Goal: Task Accomplishment & Management: Complete application form

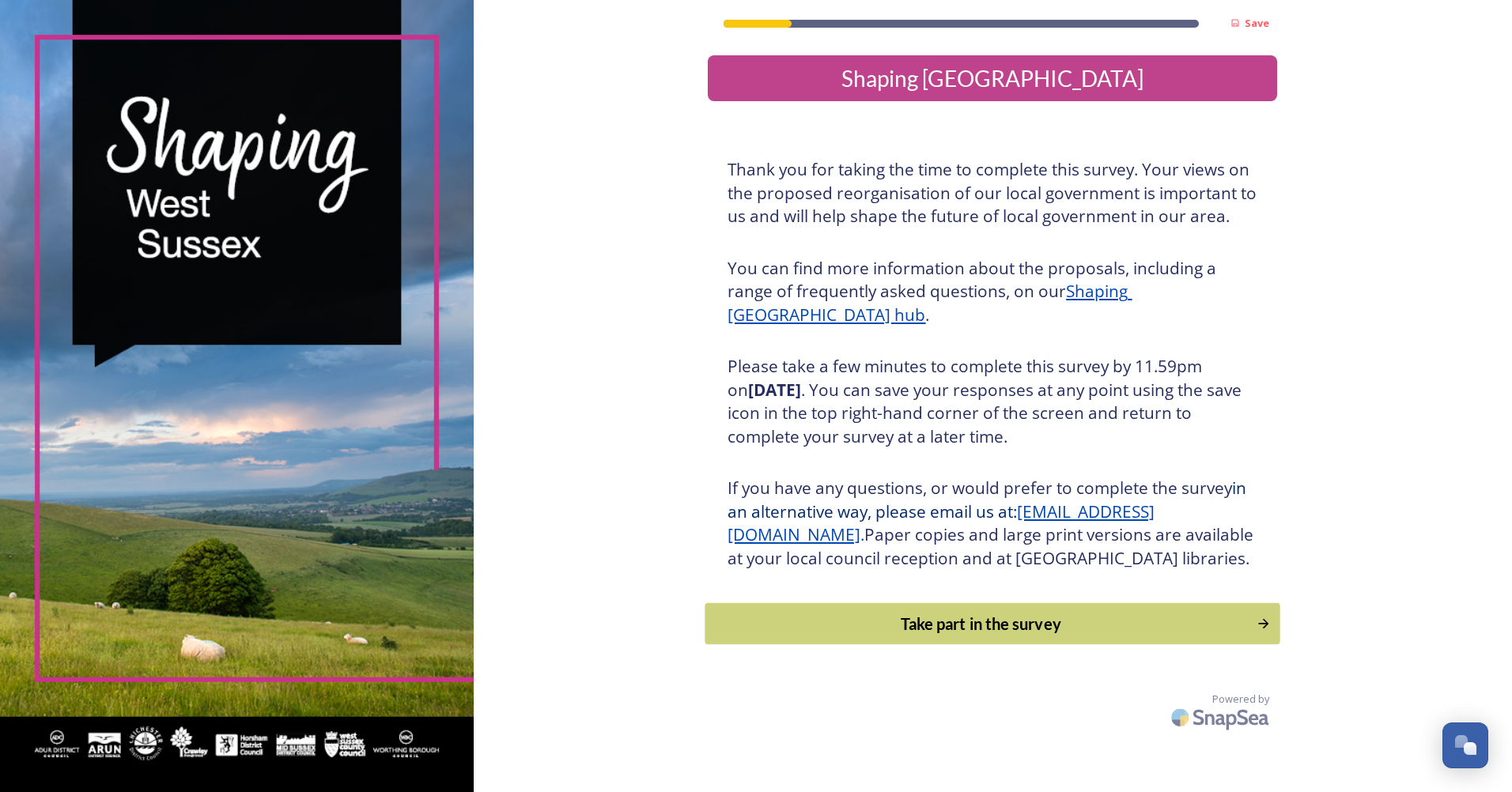
click at [907, 636] on div "Take part in the survey" at bounding box center [981, 623] width 535 height 24
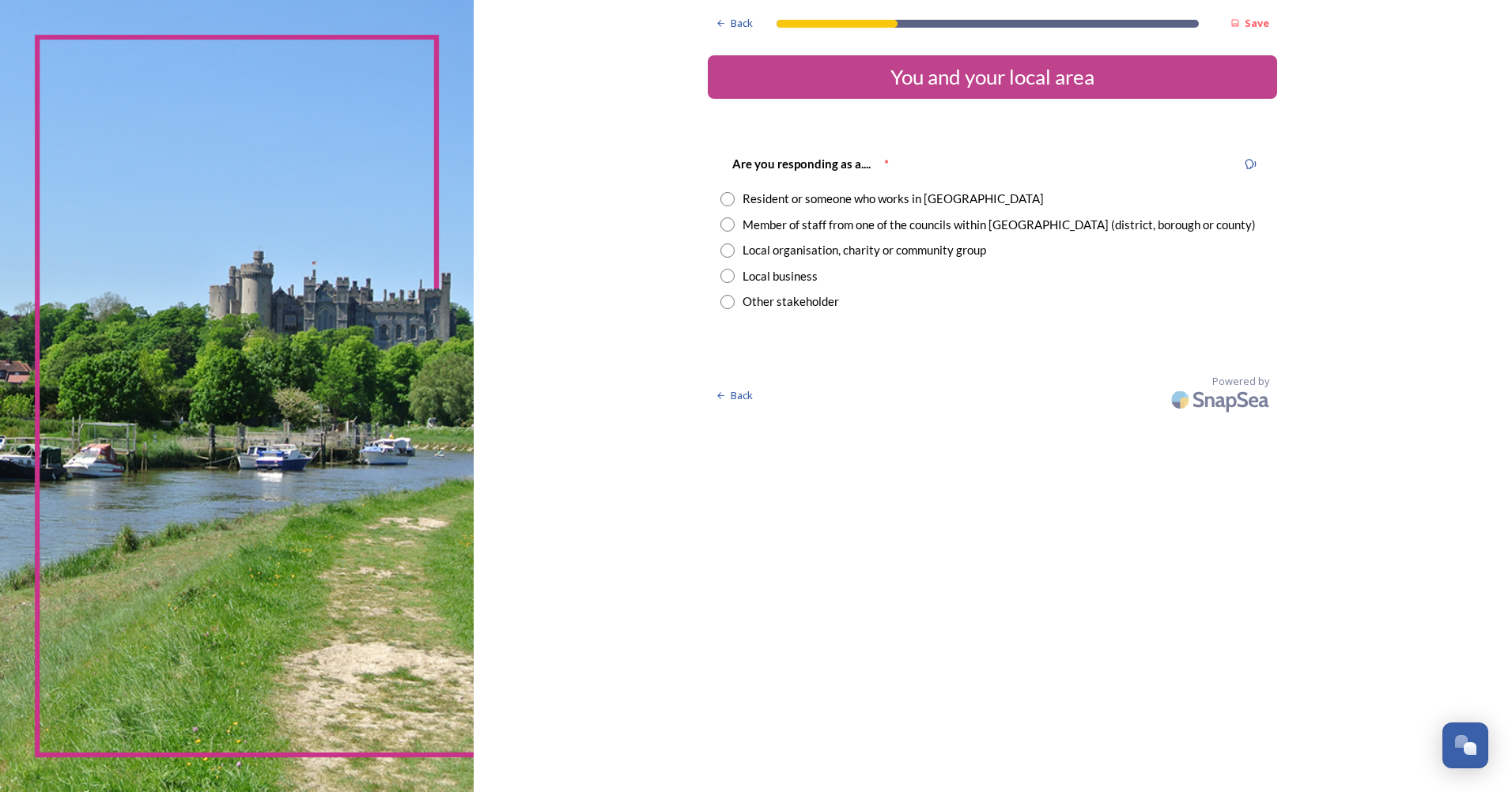
click at [739, 234] on div "Are you responding as a.... * Resident or someone who works in West Sussex Memb…" at bounding box center [992, 232] width 569 height 188
click at [725, 231] on input "radio" at bounding box center [727, 224] width 14 height 14
radio input "true"
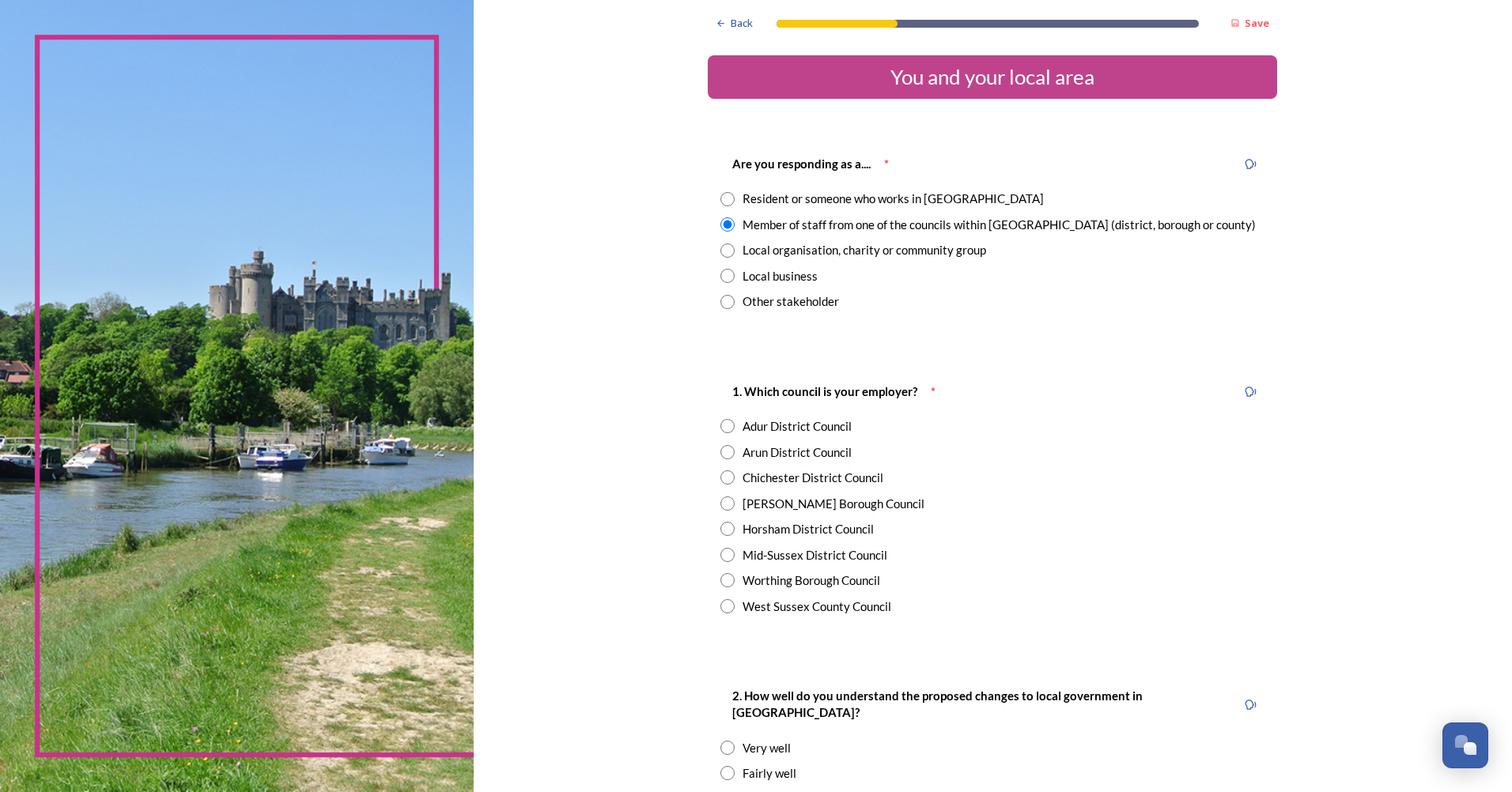
click at [758, 508] on div "Crawley Borough Council" at bounding box center [833, 504] width 182 height 18
radio input "true"
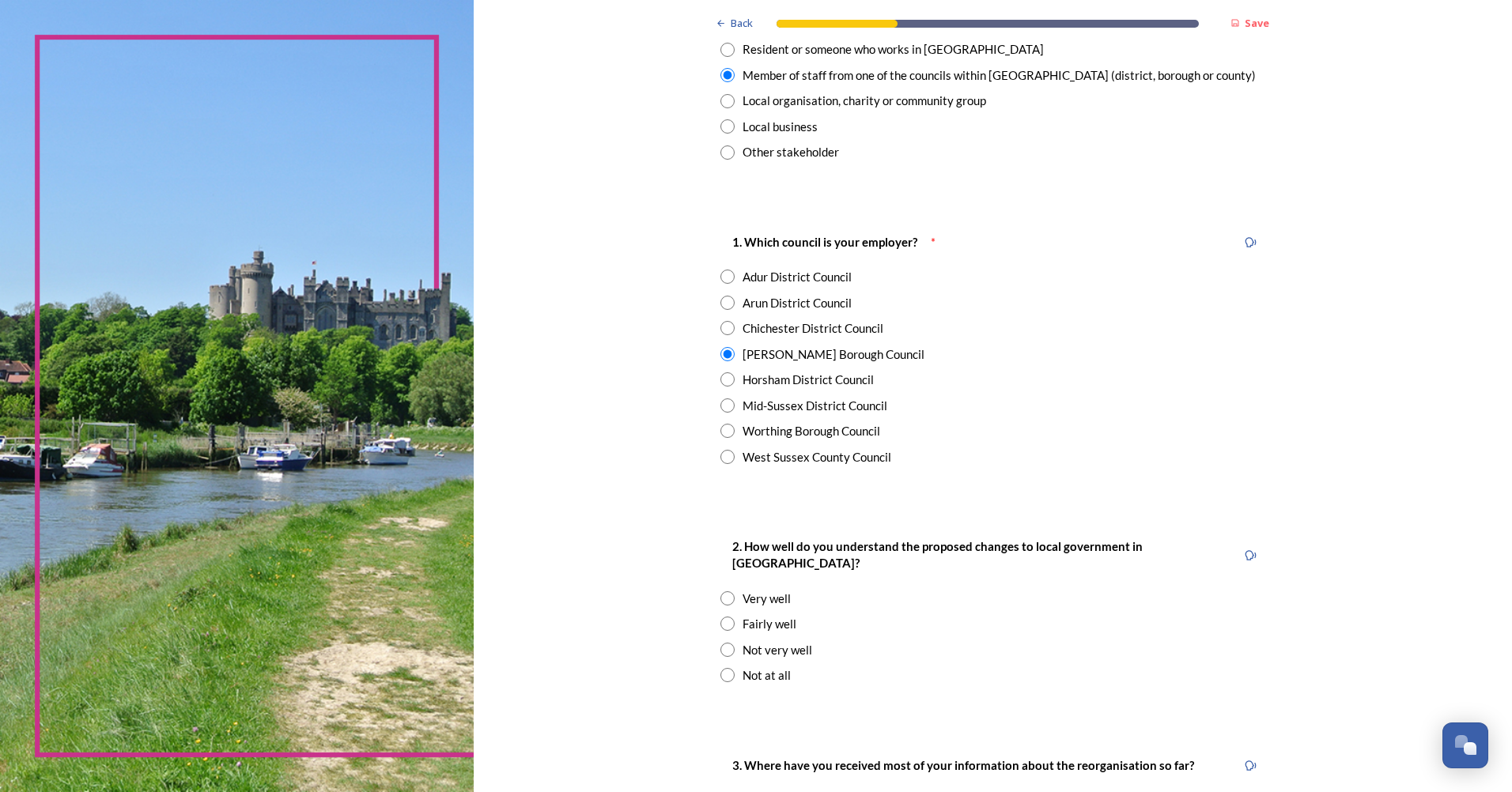
scroll to position [158, 0]
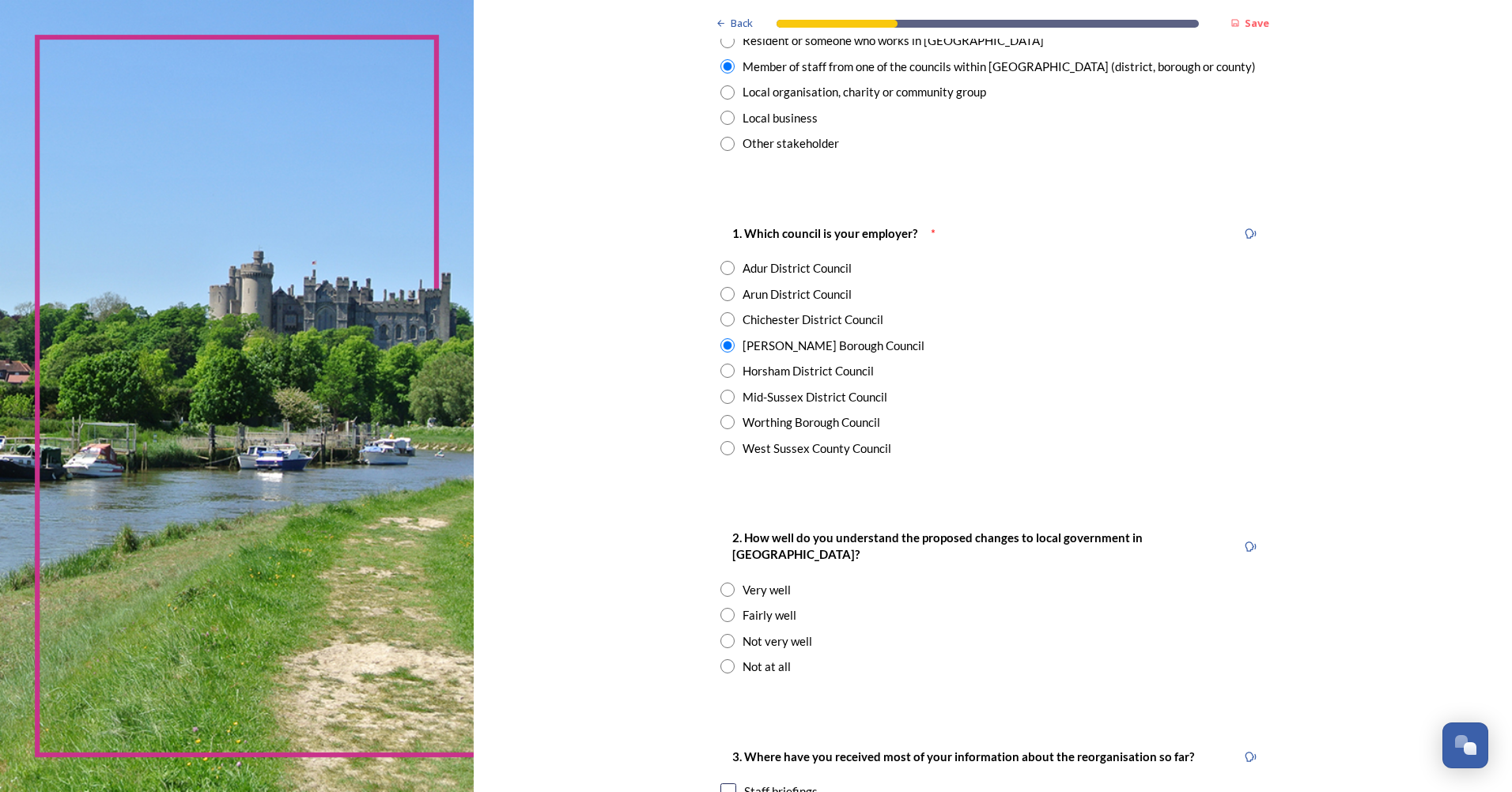
click at [742, 606] on div "Fairly well" at bounding box center [770, 615] width 54 height 18
radio input "true"
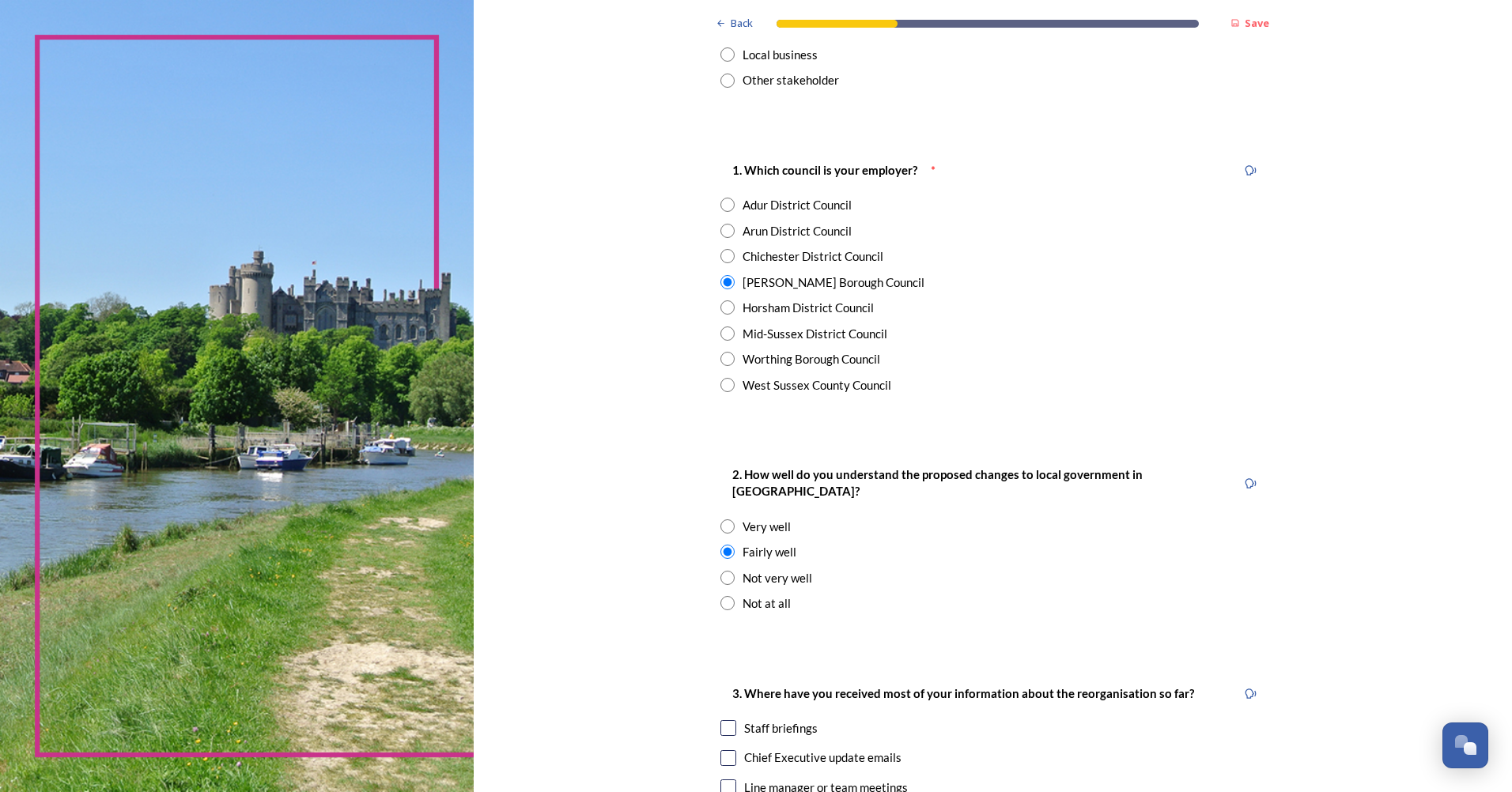
scroll to position [475, 0]
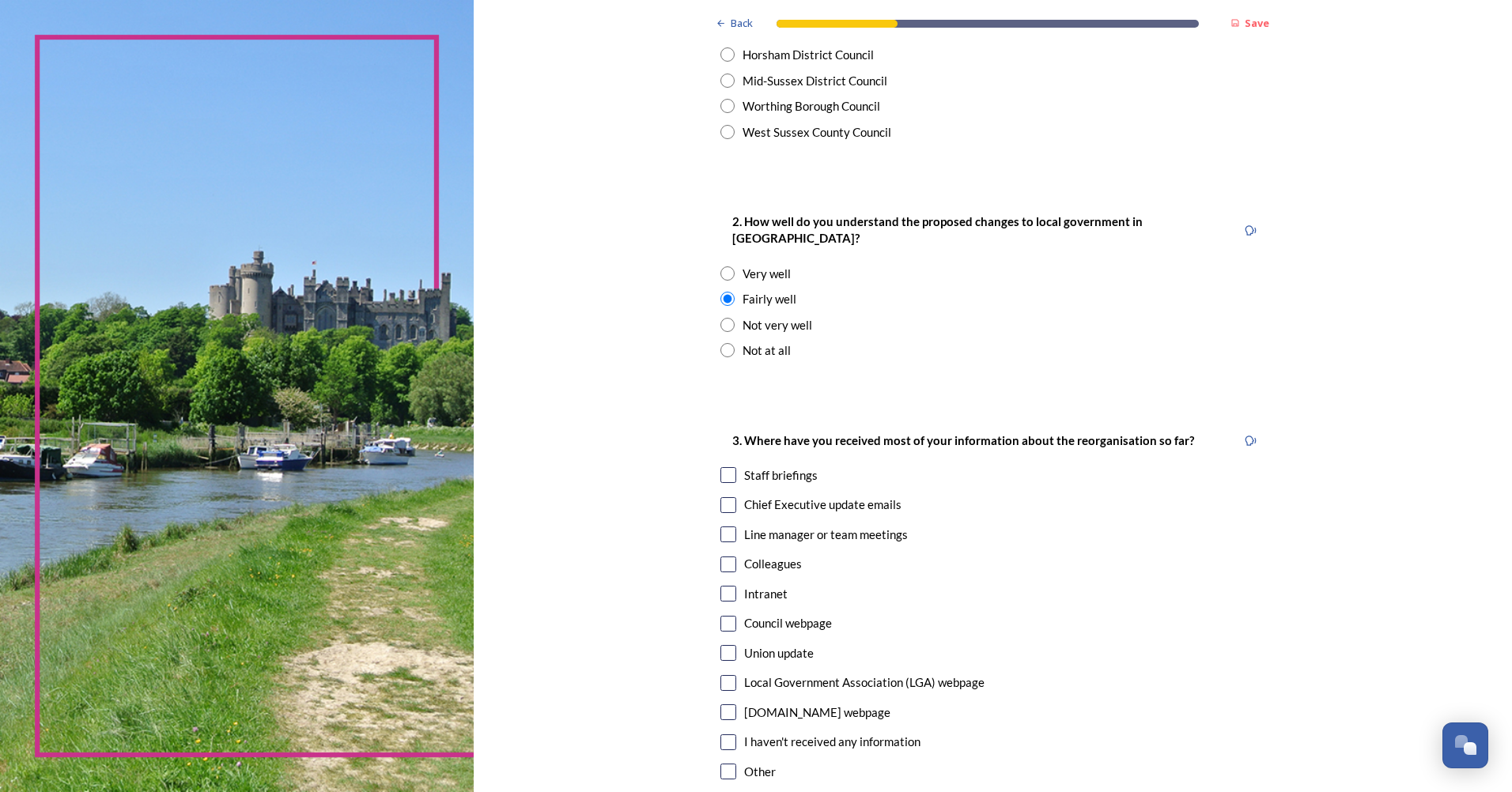
click at [752, 496] on div "Chief Executive update emails" at bounding box center [823, 505] width 157 height 18
click at [730, 497] on input "checkbox" at bounding box center [728, 505] width 16 height 16
checkbox input "false"
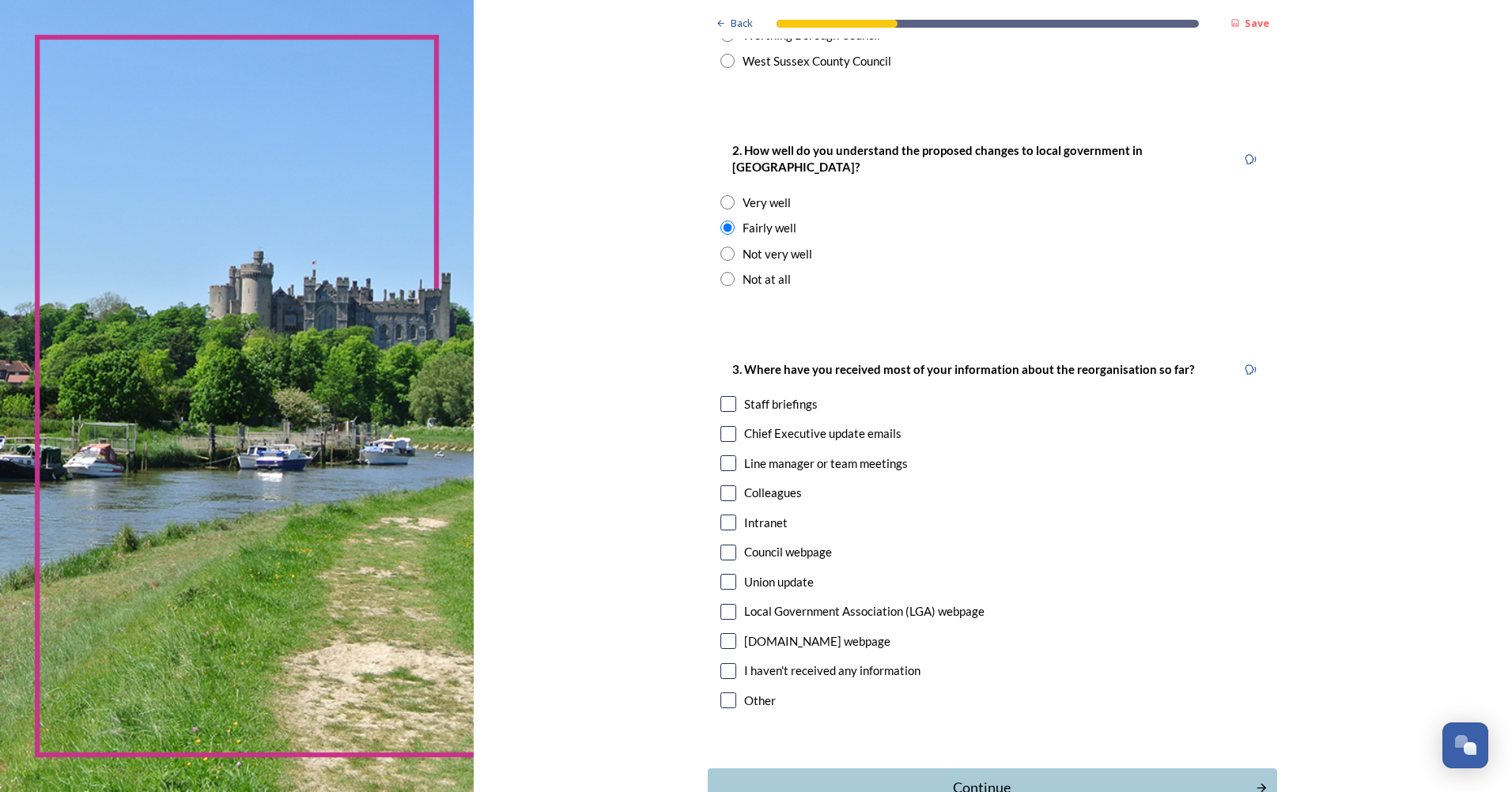
scroll to position [632, 0]
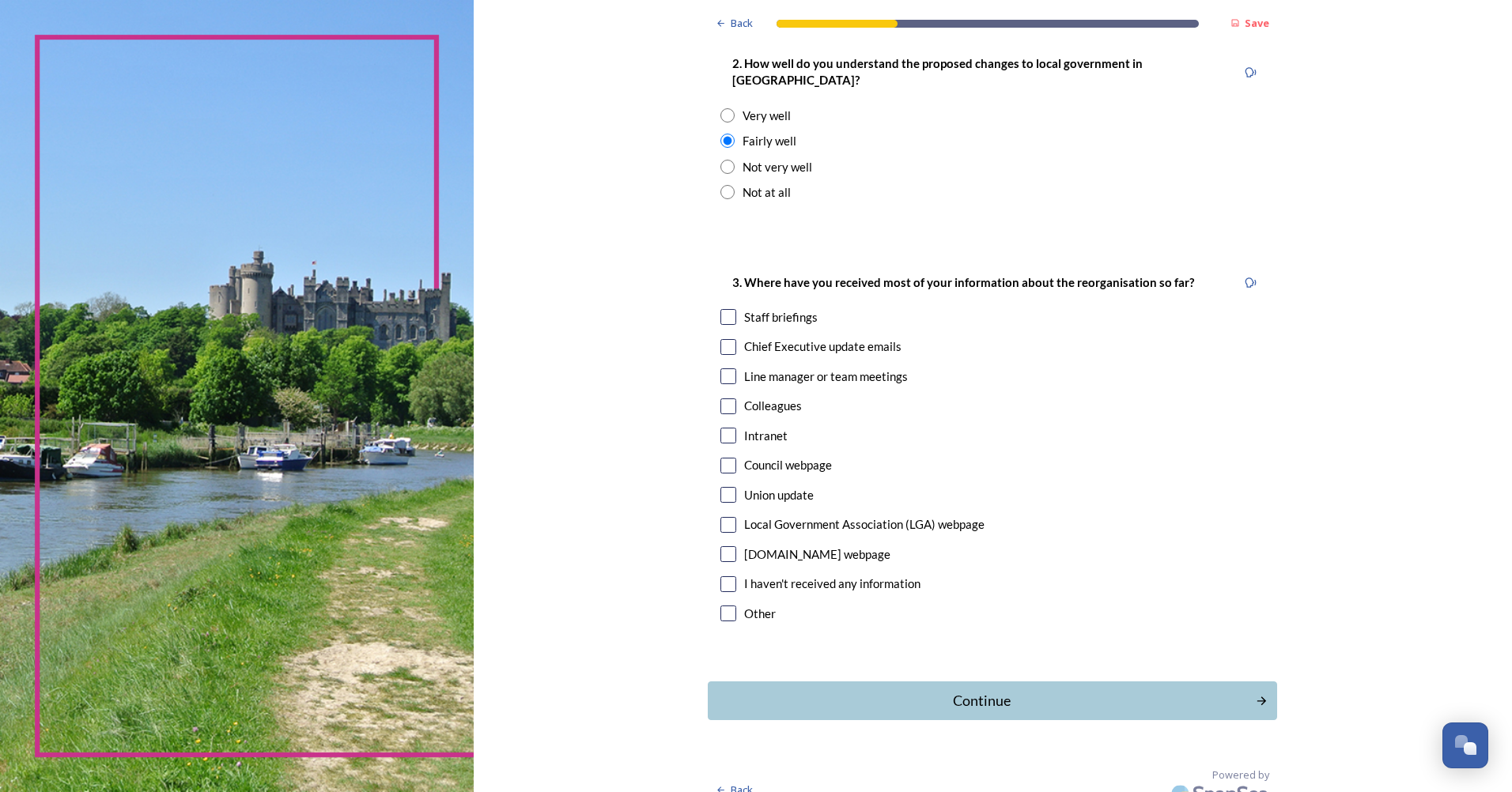
click at [723, 309] on input "checkbox" at bounding box center [728, 317] width 16 height 16
checkbox input "true"
click at [828, 690] on div "Continue" at bounding box center [982, 700] width 535 height 21
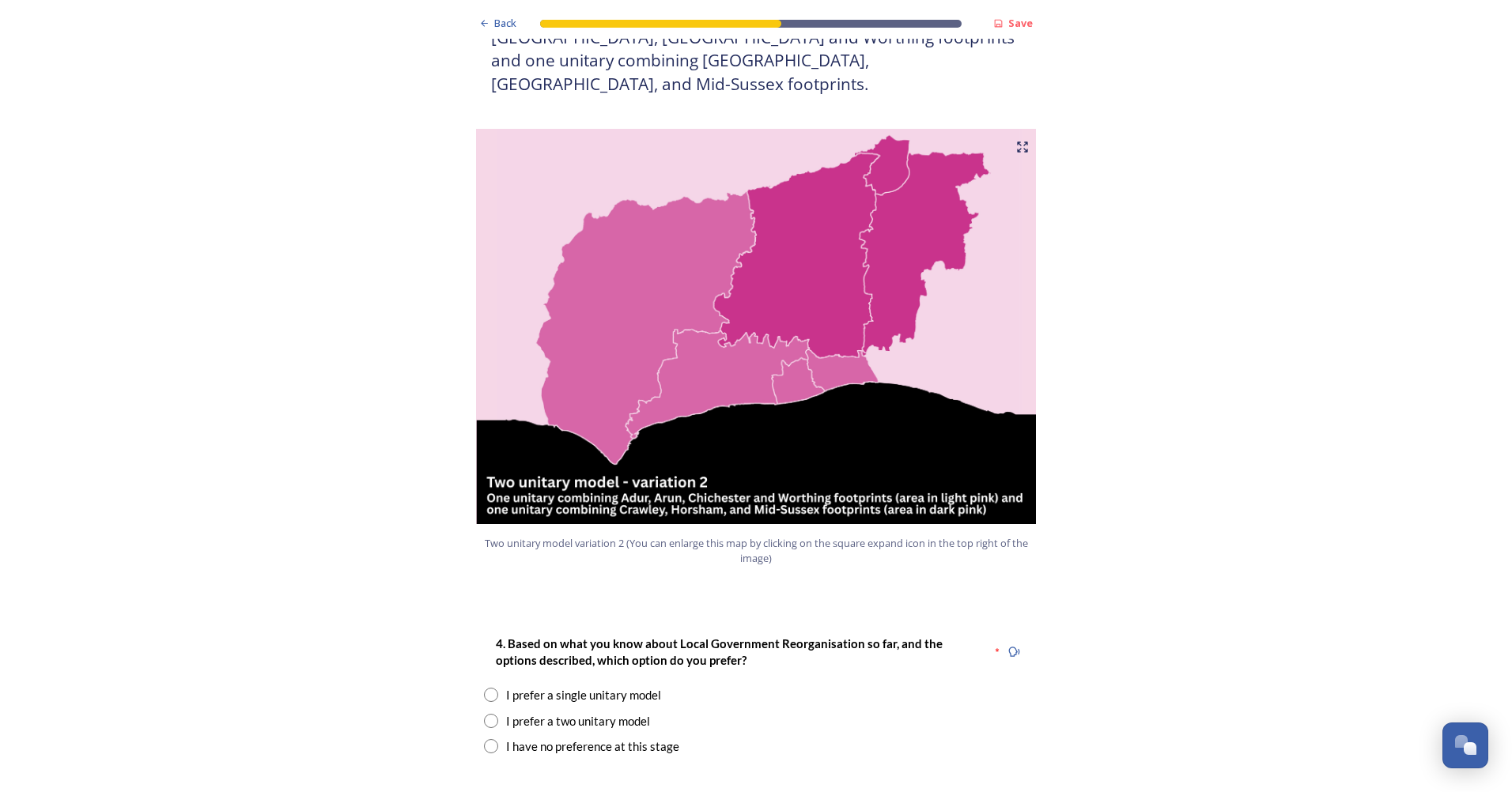
scroll to position [1818, 0]
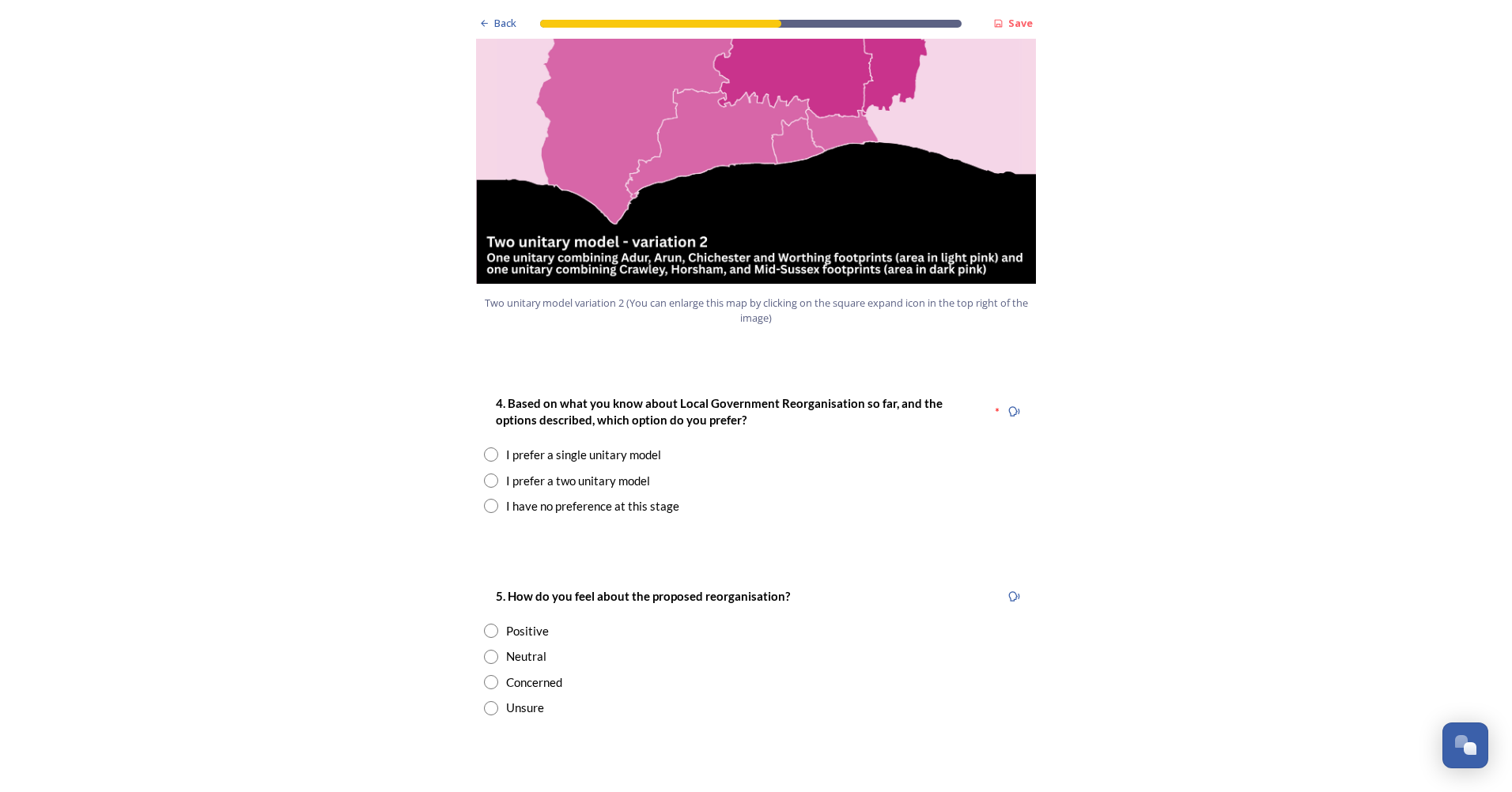
click at [566, 497] on div "I have no preference at this stage" at bounding box center [593, 506] width 174 height 18
radio input "true"
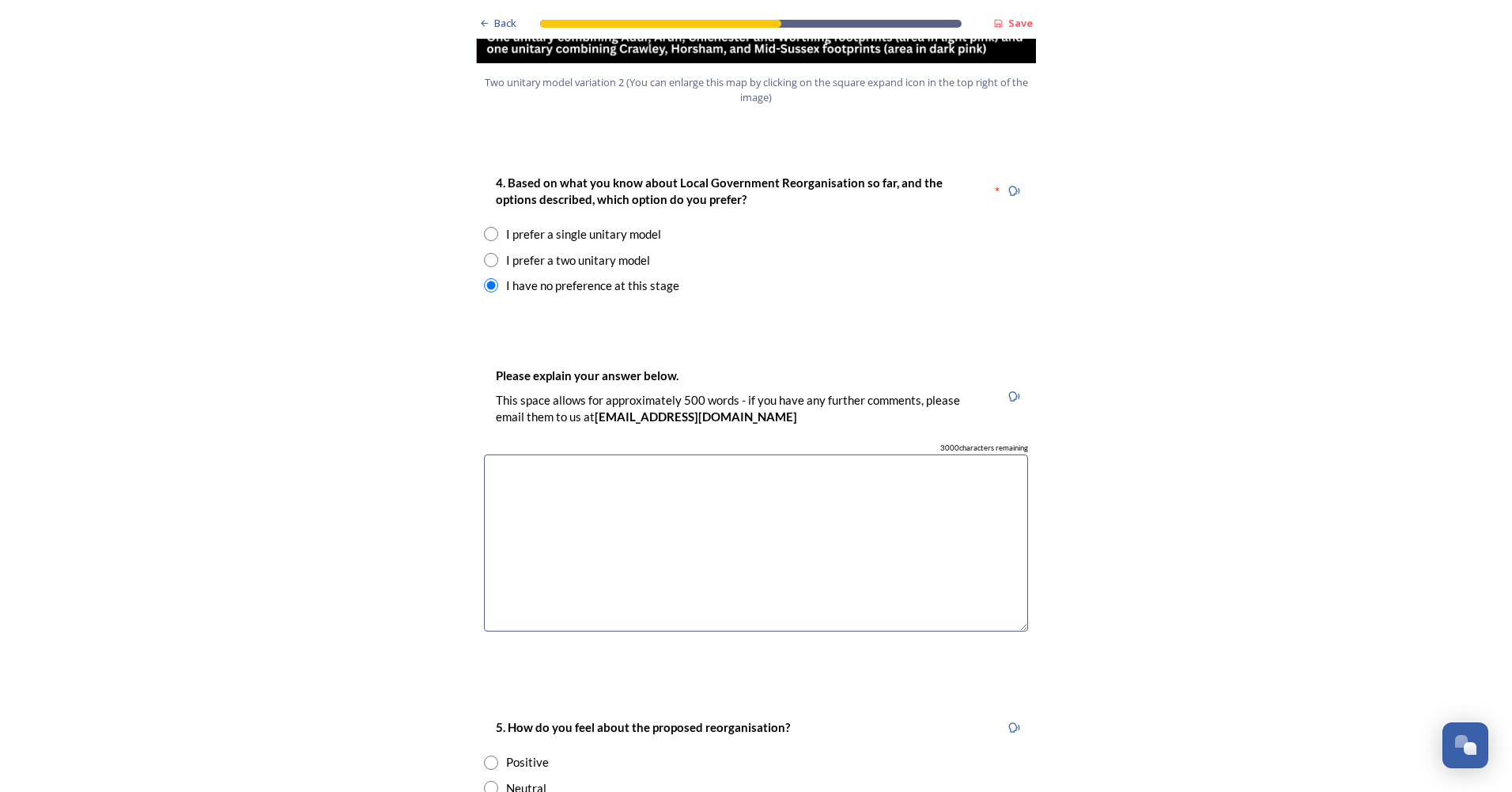
scroll to position [2054, 0]
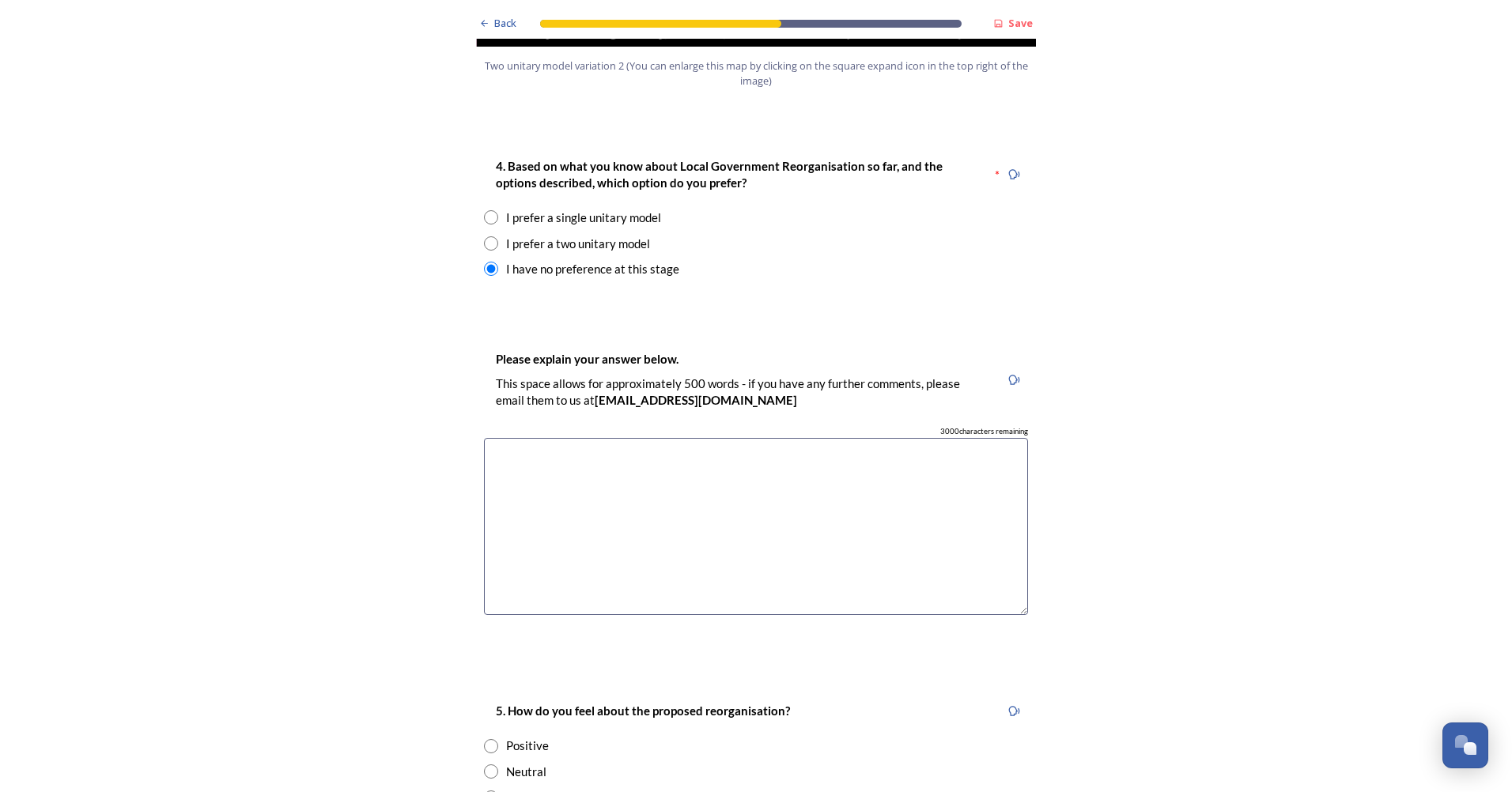
click at [684, 461] on textarea at bounding box center [756, 526] width 544 height 178
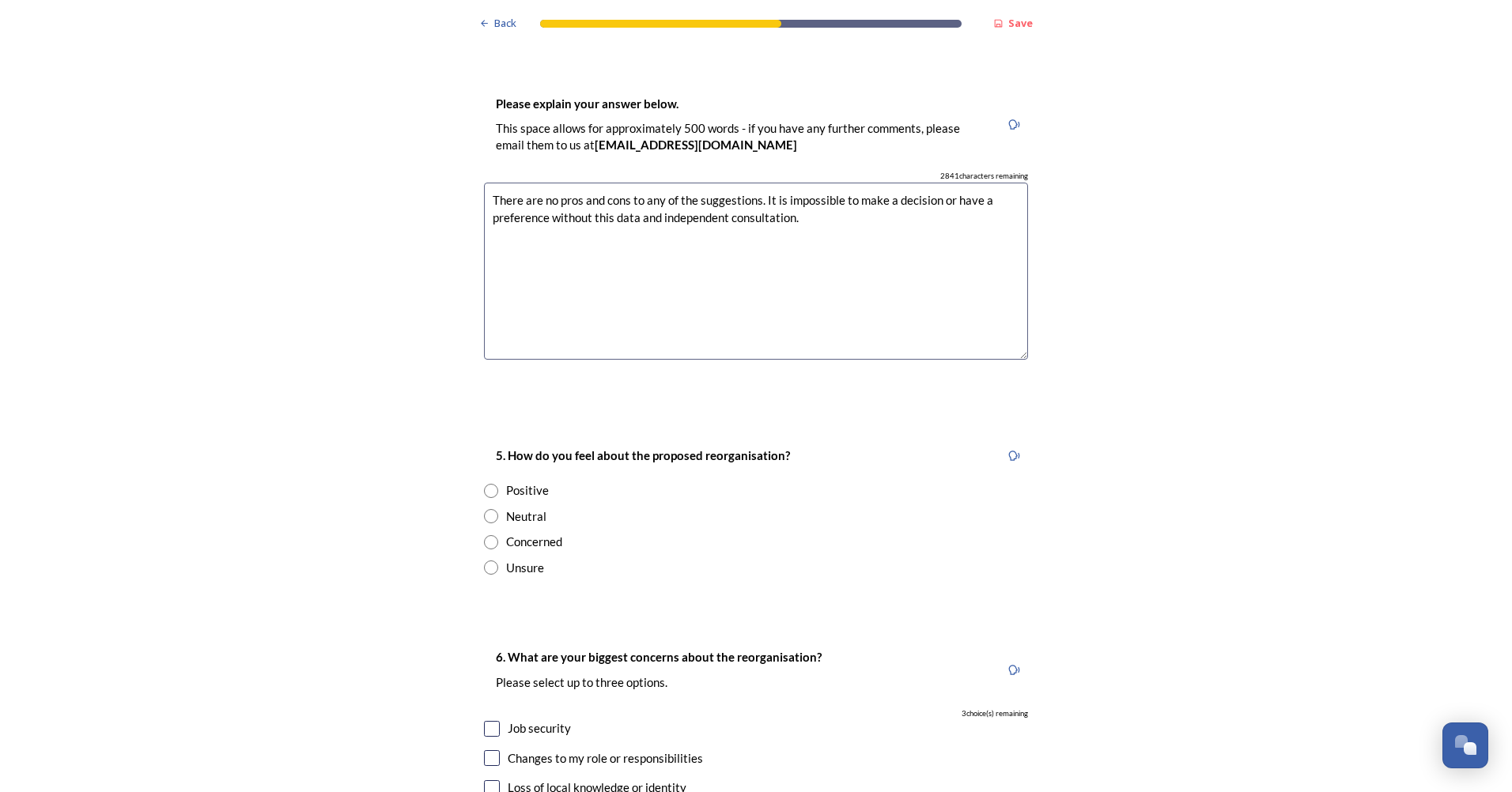
scroll to position [2450, 0]
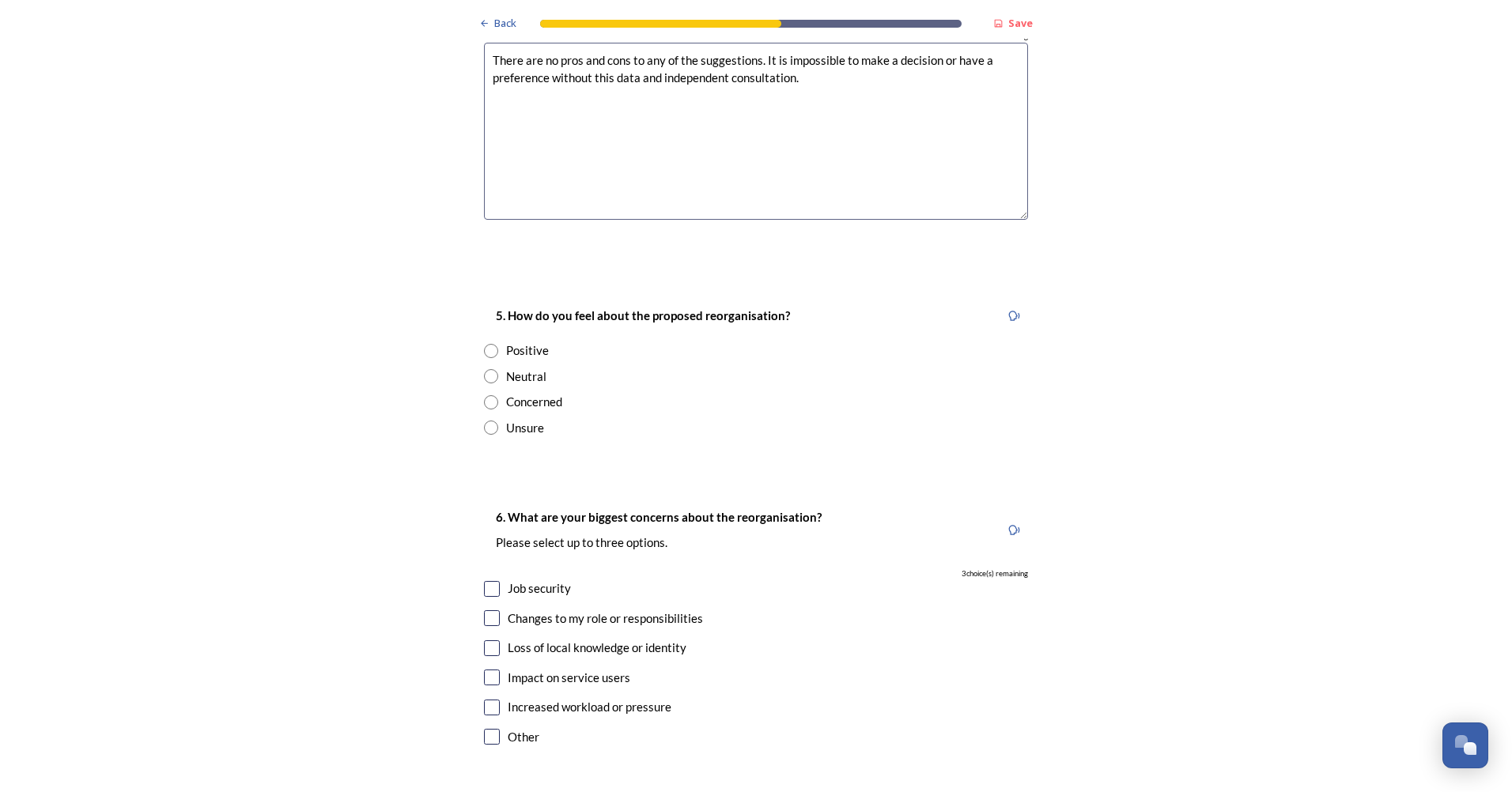
type textarea "There are no pros and cons to any of the suggestions. It is impossible to make …"
click at [485, 395] on input "radio" at bounding box center [490, 402] width 14 height 14
radio input "true"
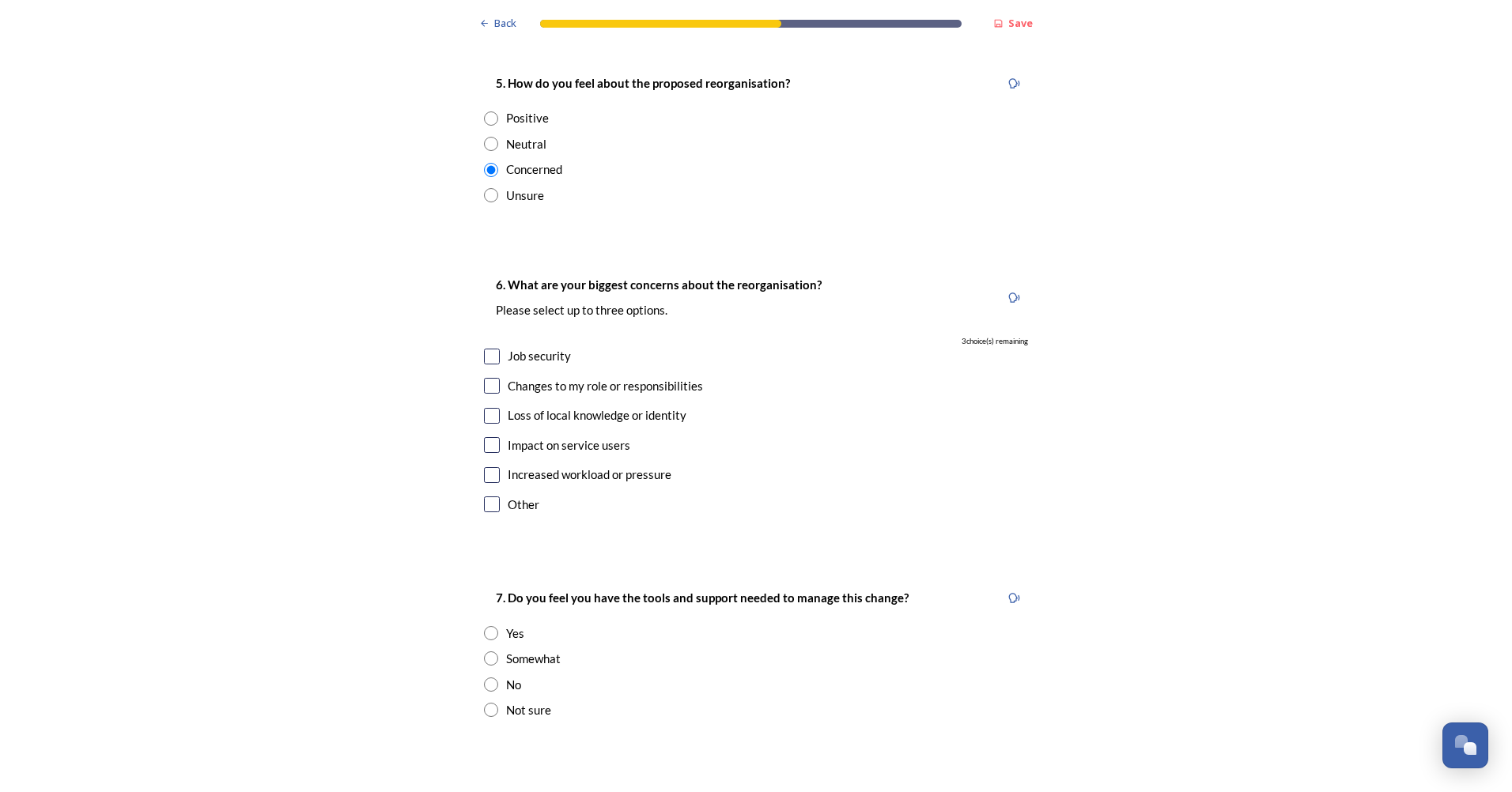
scroll to position [2687, 0]
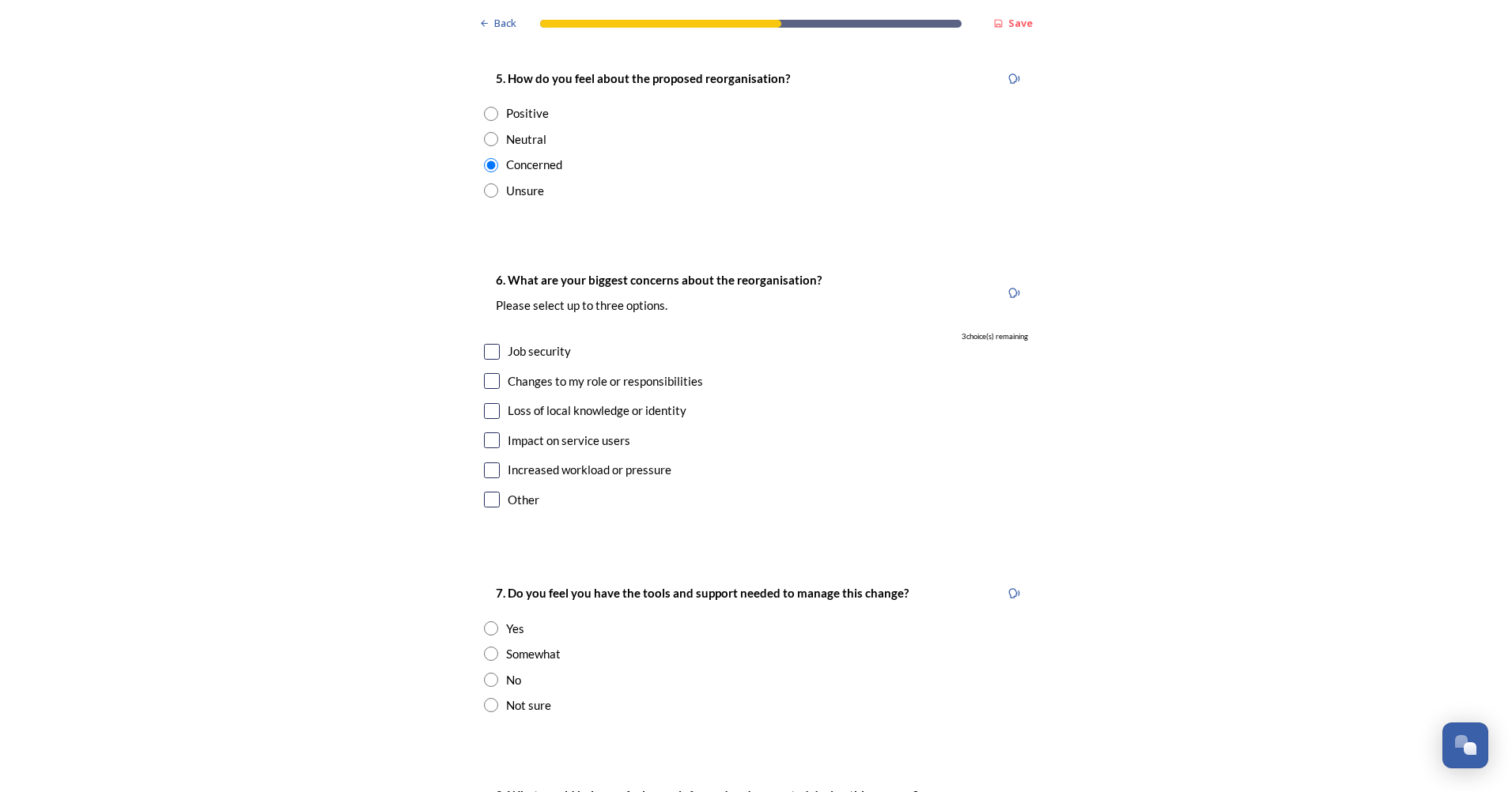
click at [490, 373] on input "checkbox" at bounding box center [491, 380] width 16 height 16
checkbox input "true"
click at [484, 344] on input "checkbox" at bounding box center [491, 351] width 16 height 16
checkbox input "true"
click at [484, 432] on input "checkbox" at bounding box center [491, 439] width 16 height 16
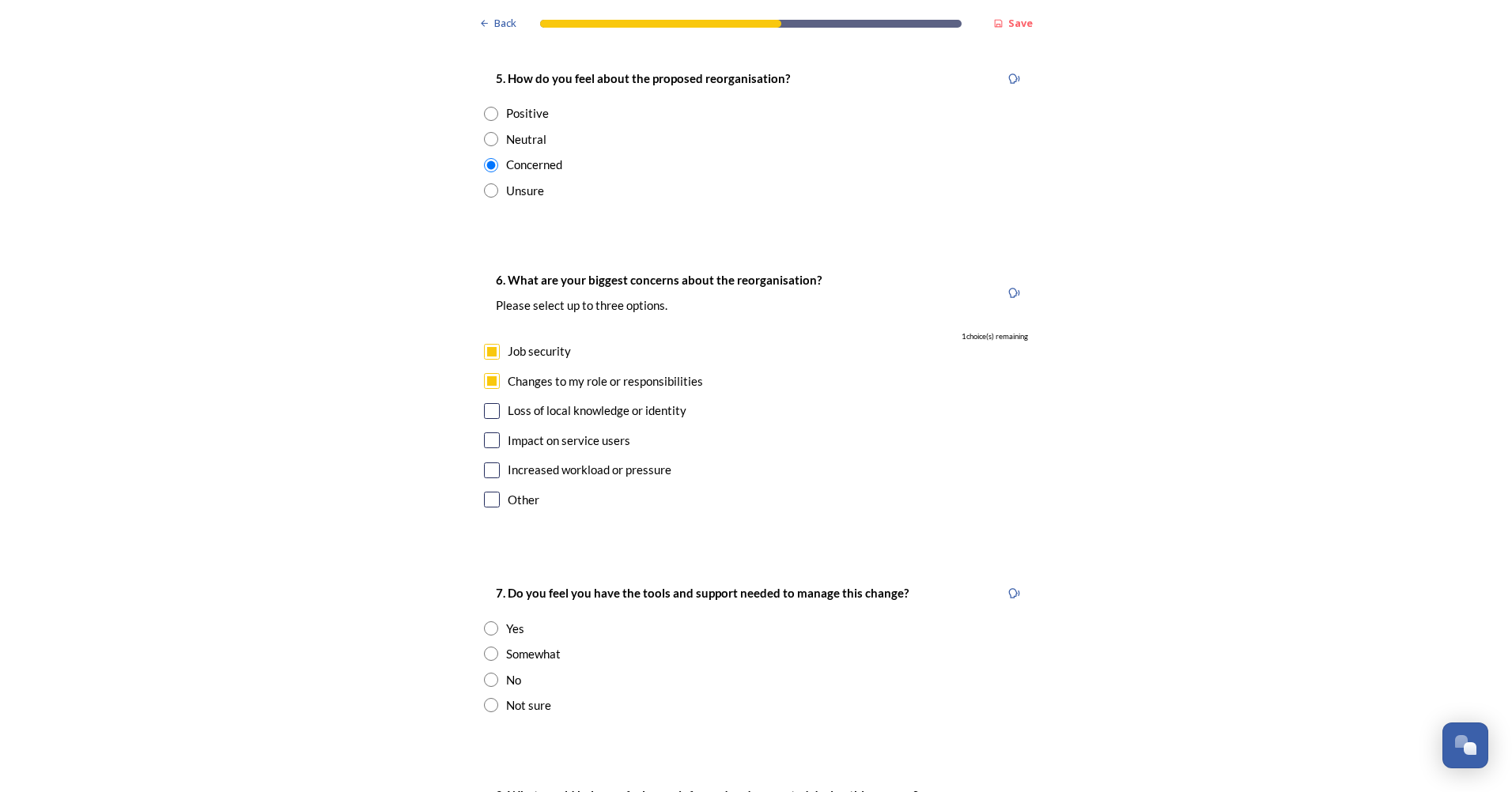
checkbox input "true"
click at [484, 403] on input "checkbox" at bounding box center [491, 411] width 16 height 16
checkbox input "false"
click at [487, 462] on input "checkbox" at bounding box center [491, 470] width 16 height 16
checkbox input "false"
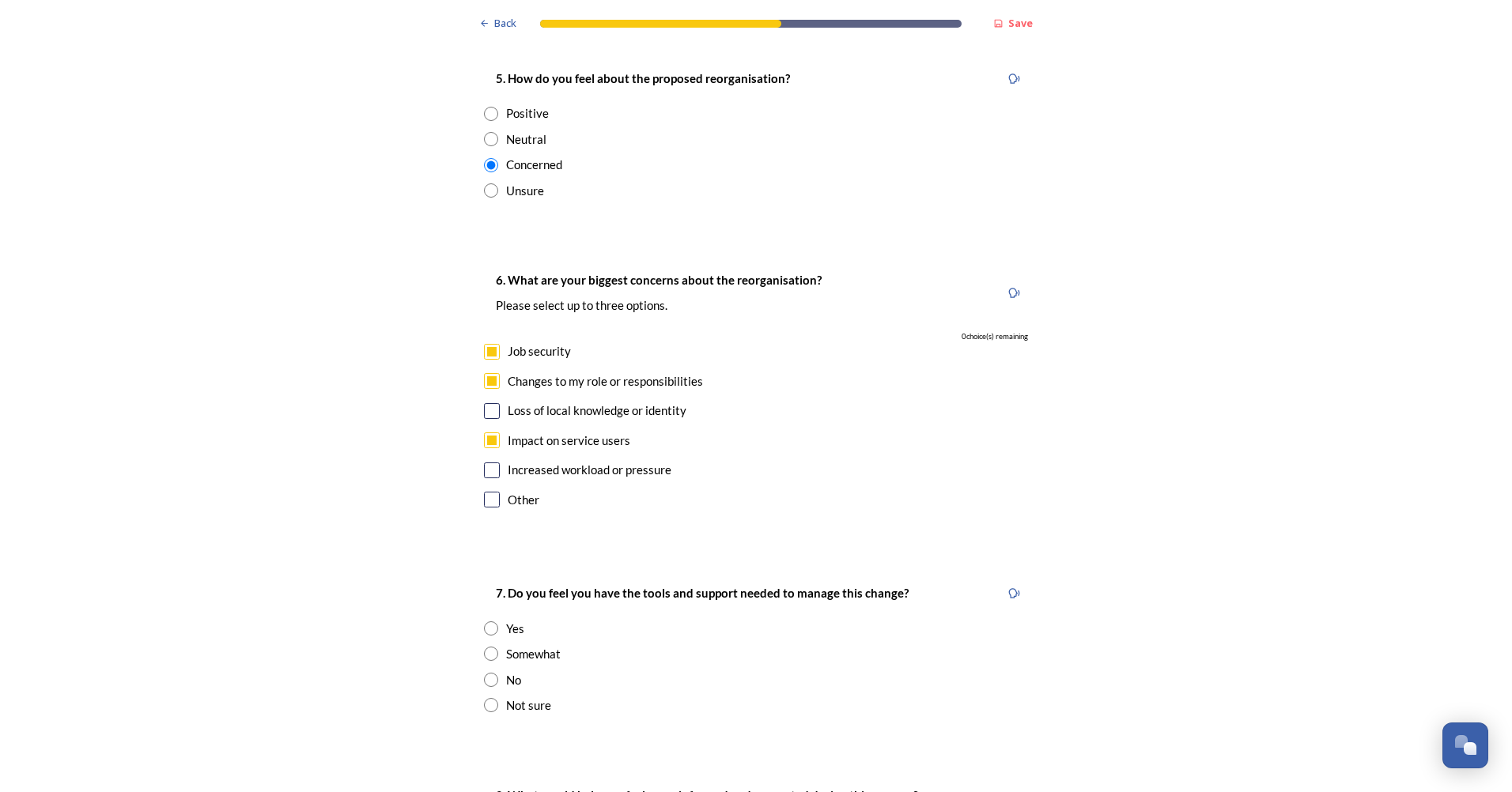
click at [490, 403] on input "checkbox" at bounding box center [491, 411] width 16 height 16
checkbox input "false"
click at [486, 462] on input "checkbox" at bounding box center [491, 470] width 16 height 16
click at [485, 462] on input "checkbox" at bounding box center [491, 470] width 16 height 16
click at [484, 462] on input "checkbox" at bounding box center [491, 470] width 16 height 16
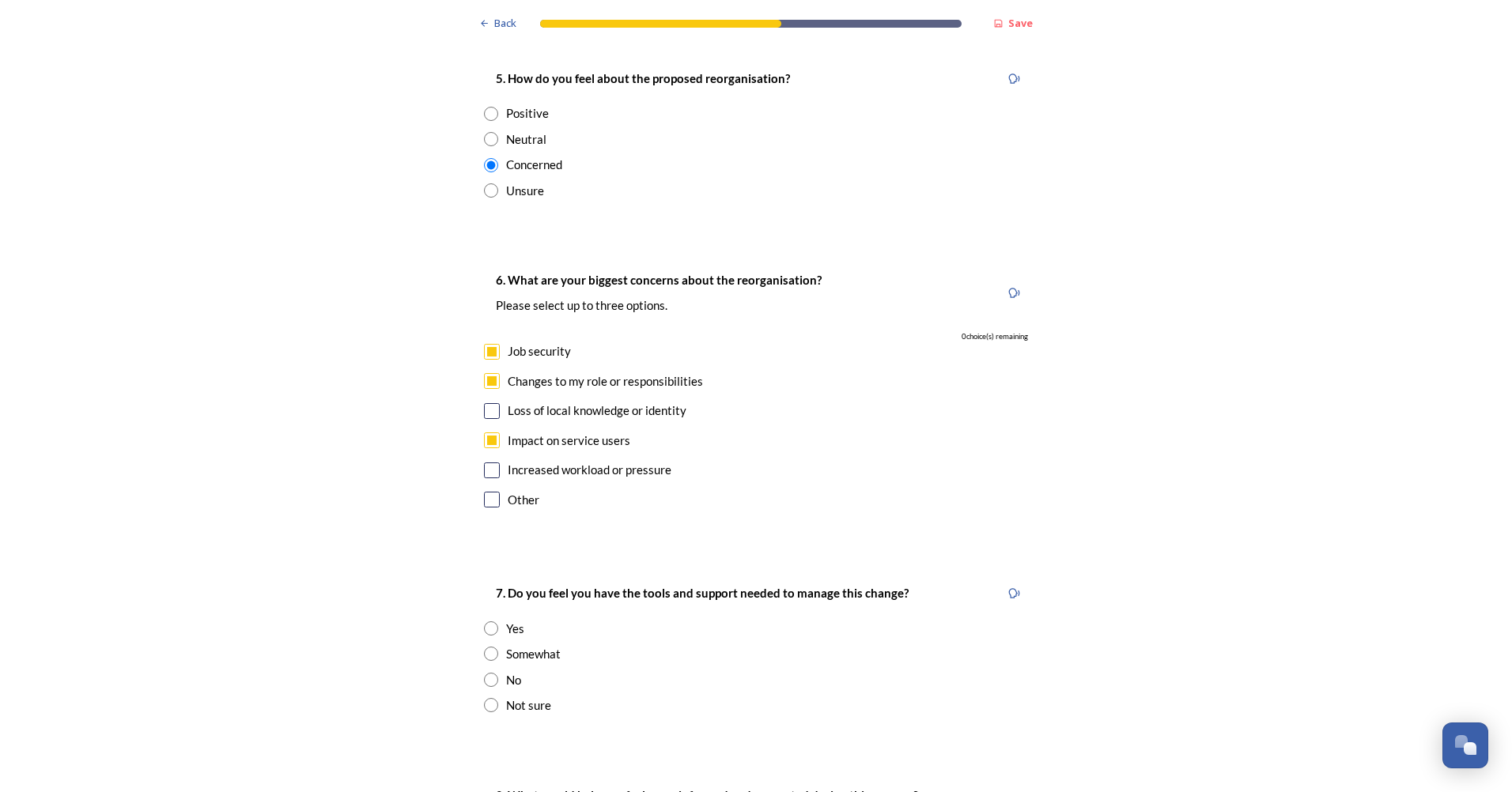
checkbox input "false"
click at [485, 407] on div "6. What are your biggest concerns about the reorganisation? Please select up to…" at bounding box center [756, 391] width 569 height 273
click at [489, 375] on div "6. What are your biggest concerns about the reorganisation? Please select up to…" at bounding box center [756, 391] width 569 height 273
click at [489, 403] on input "checkbox" at bounding box center [491, 411] width 16 height 16
checkbox input "false"
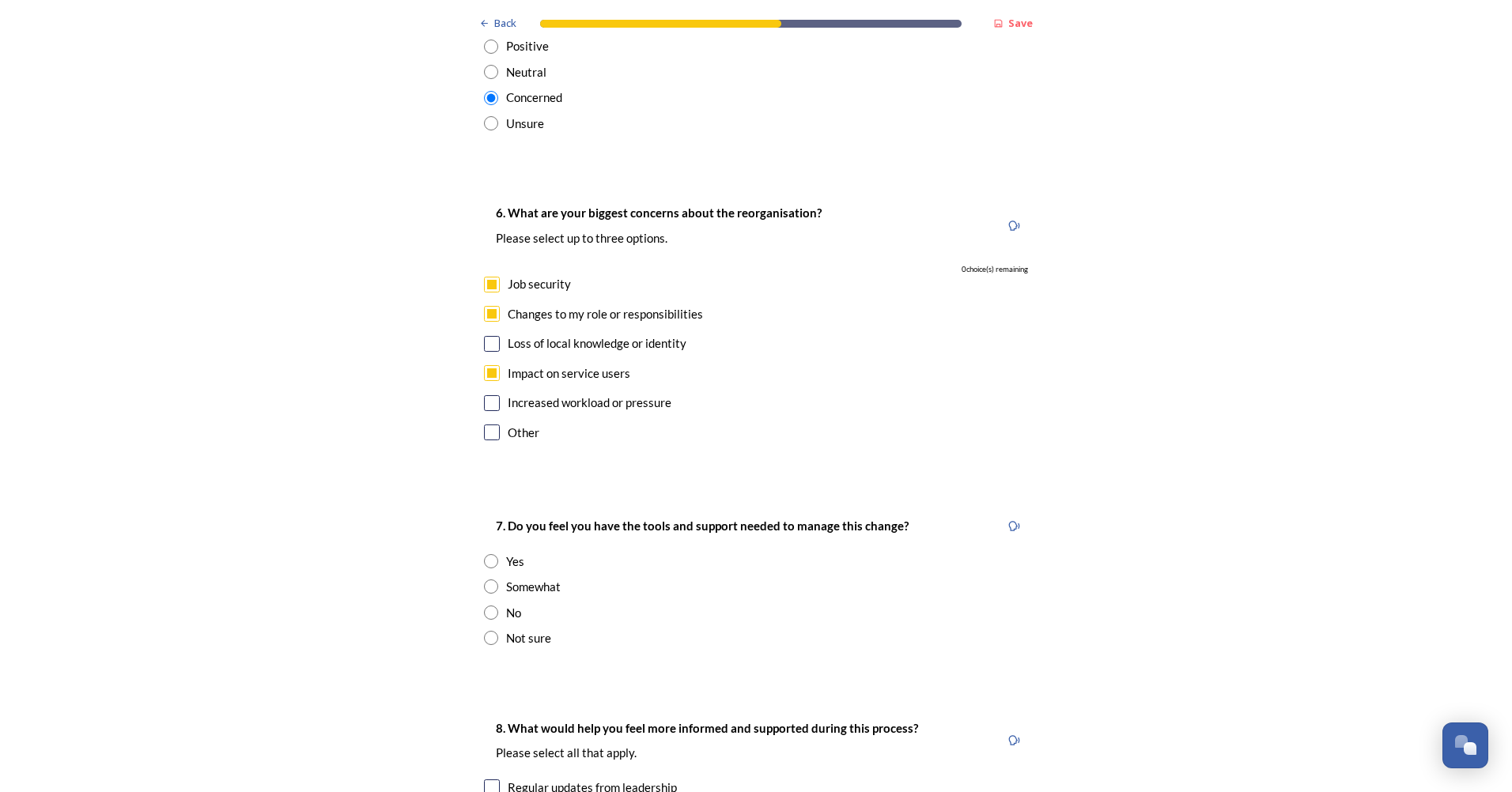
scroll to position [2924, 0]
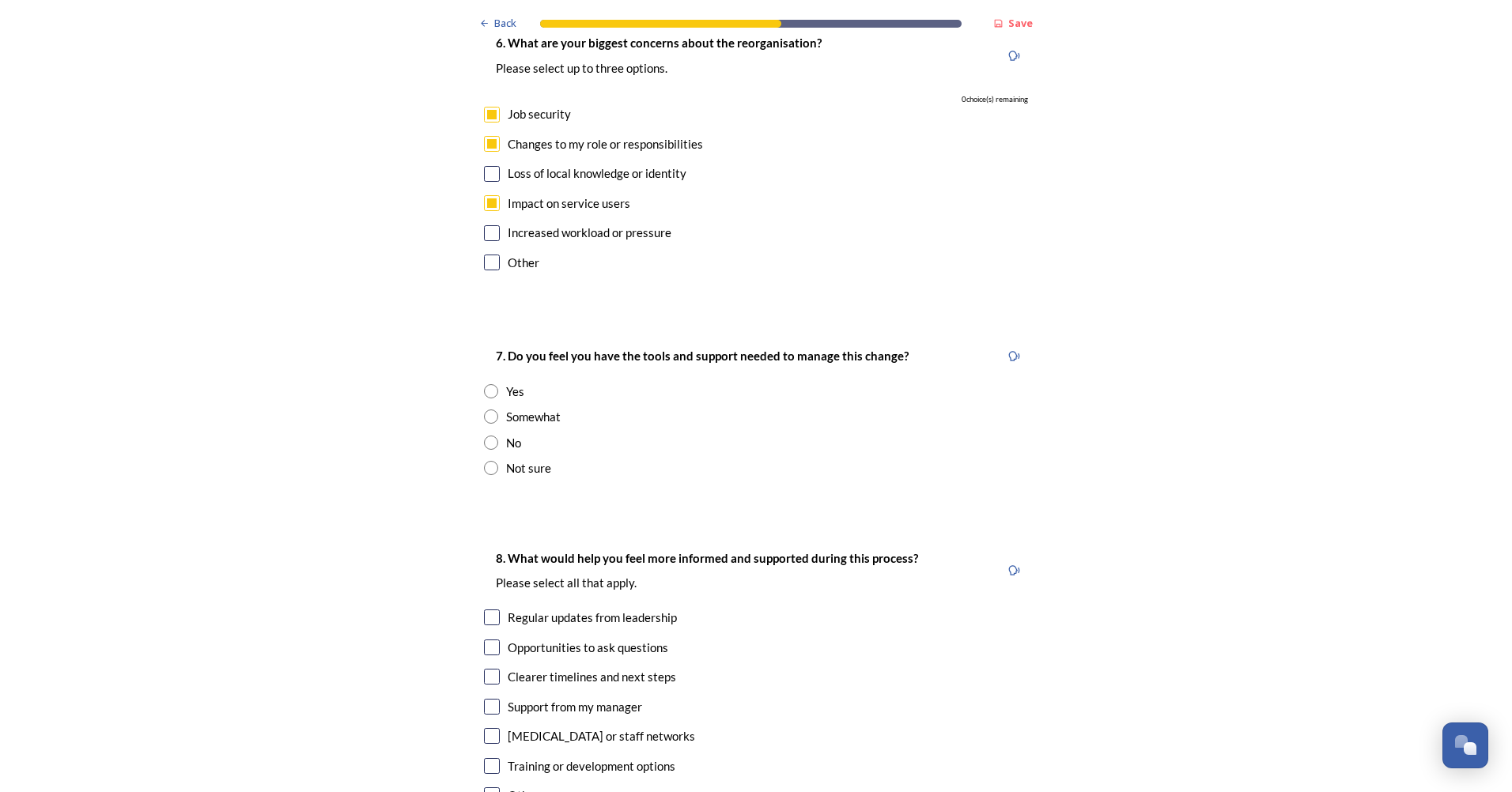
click at [485, 435] on input "radio" at bounding box center [490, 442] width 14 height 14
radio input "true"
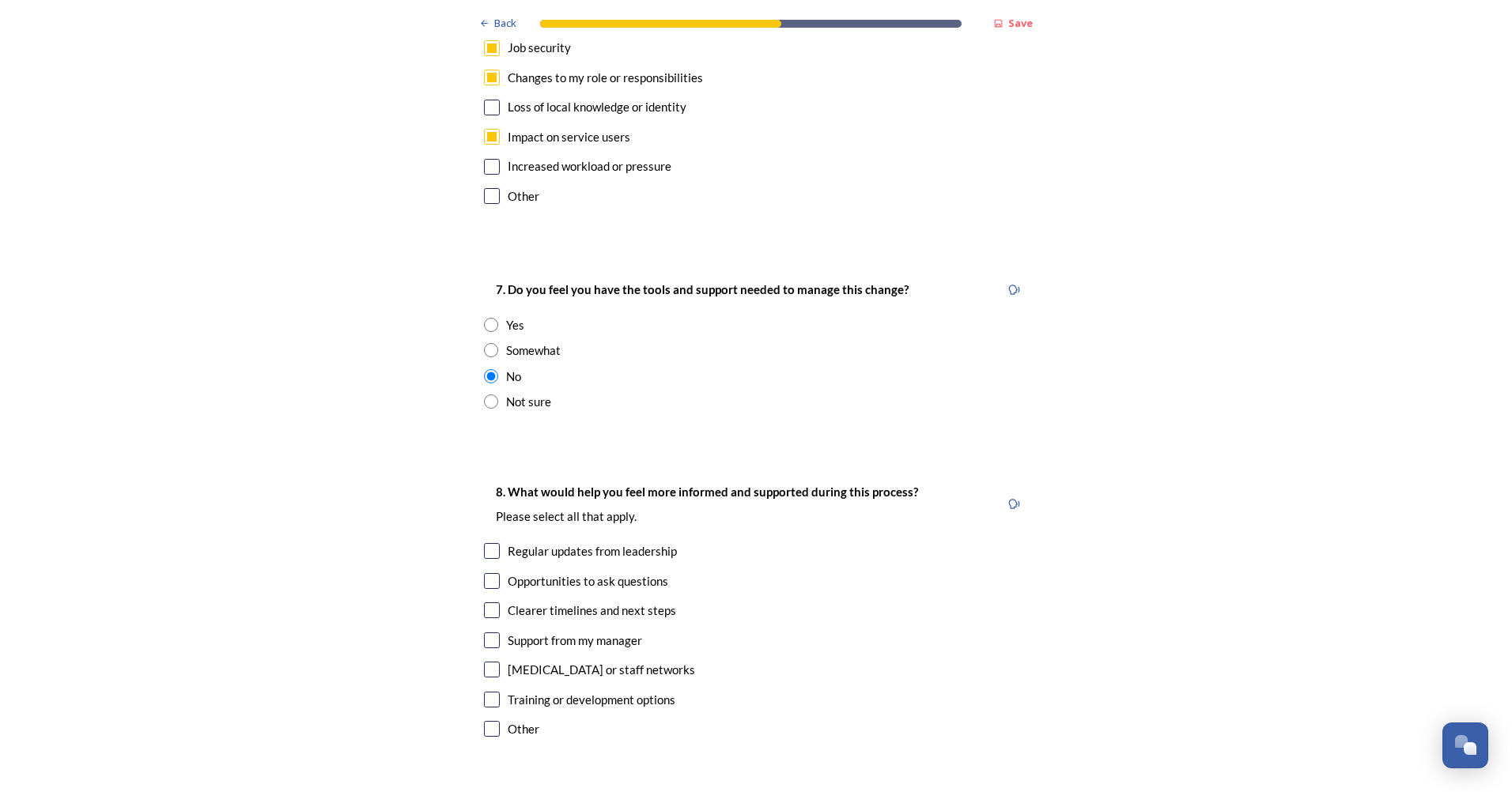
scroll to position [3082, 0]
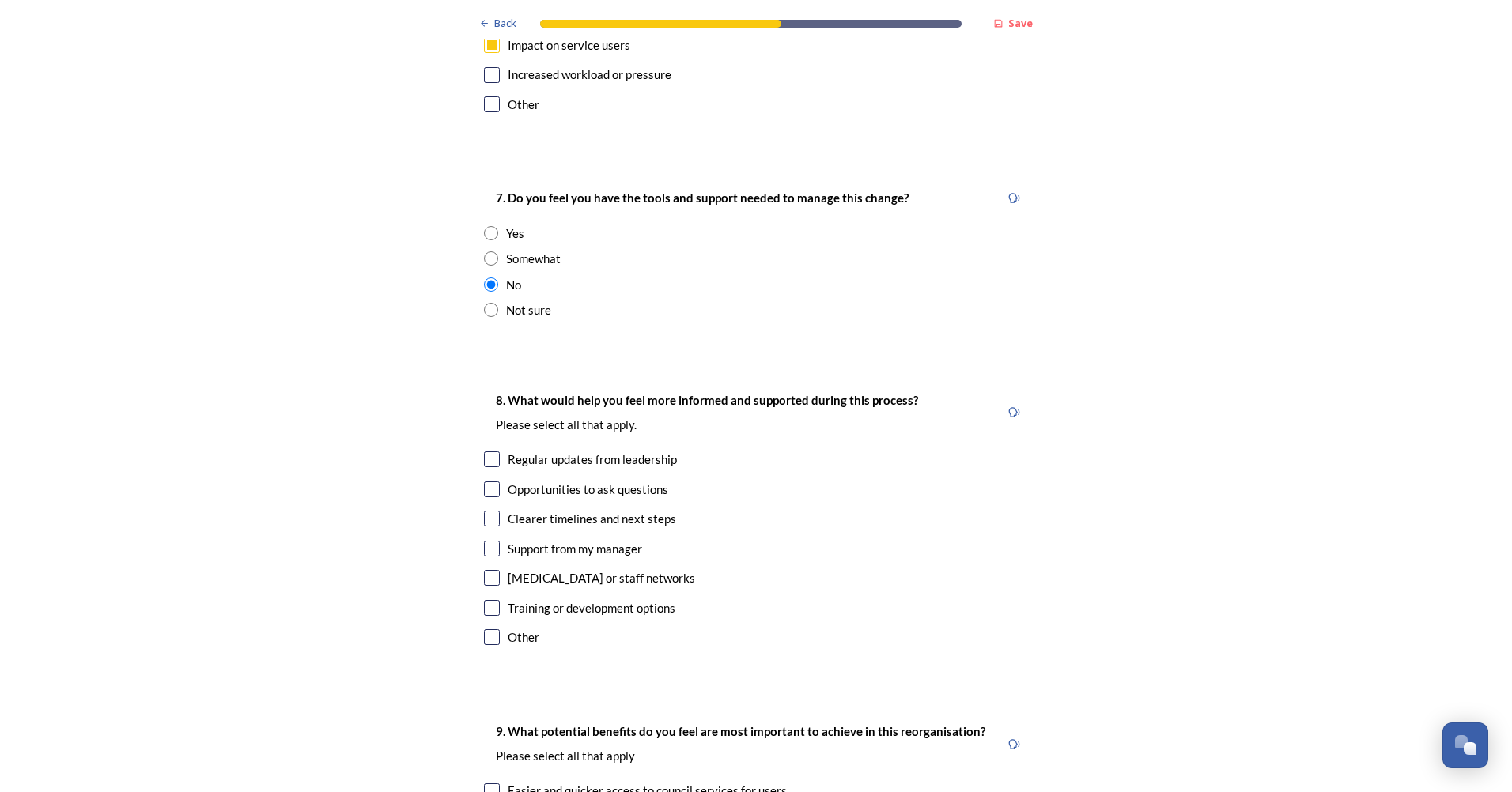
click at [484, 452] on input "checkbox" at bounding box center [491, 459] width 16 height 16
checkbox input "true"
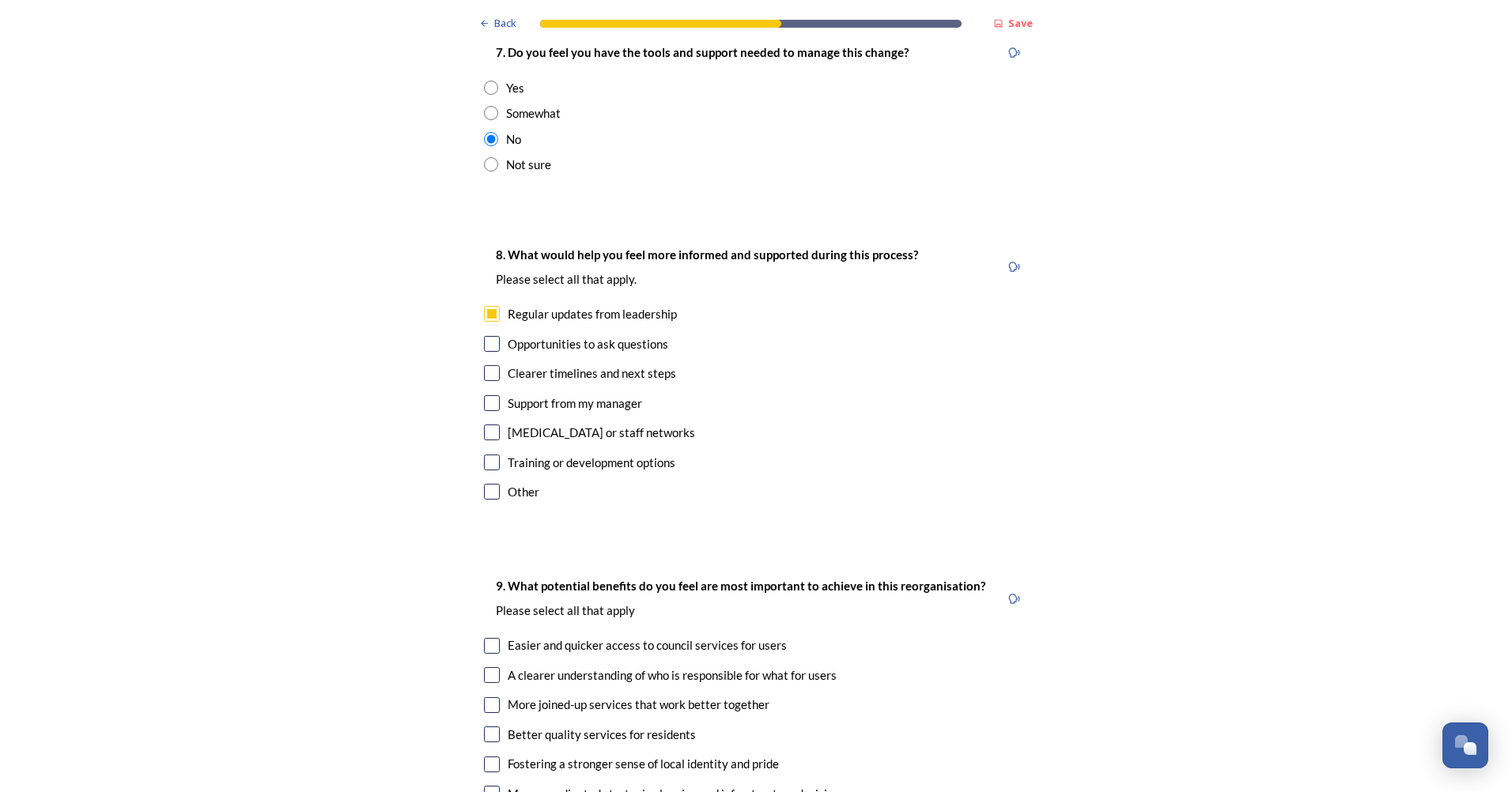
scroll to position [3477, 0]
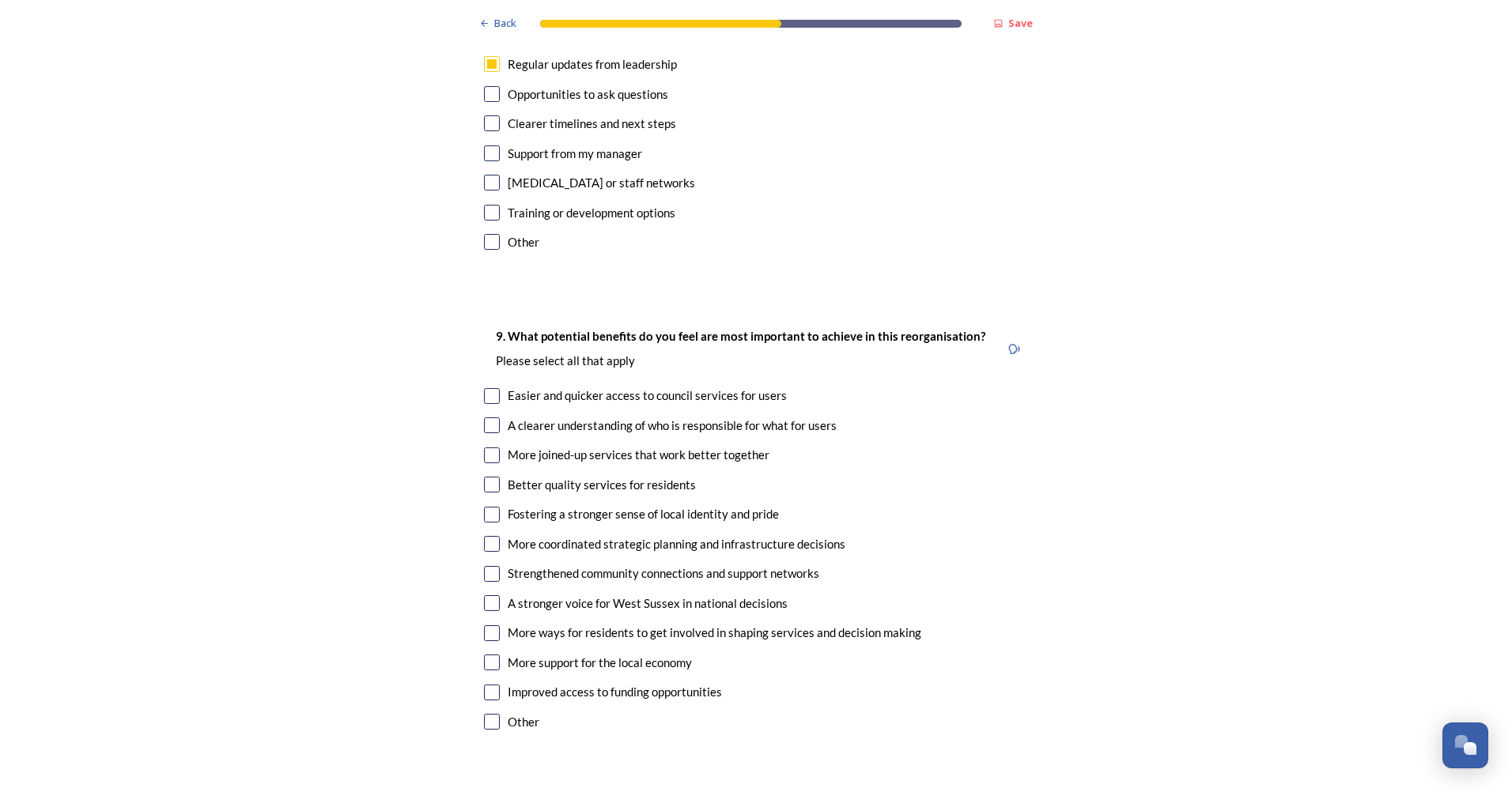
click at [490, 655] on input "checkbox" at bounding box center [491, 662] width 16 height 16
checkbox input "true"
click at [489, 595] on input "checkbox" at bounding box center [491, 602] width 16 height 16
checkbox input "true"
click at [494, 476] on div at bounding box center [491, 484] width 16 height 16
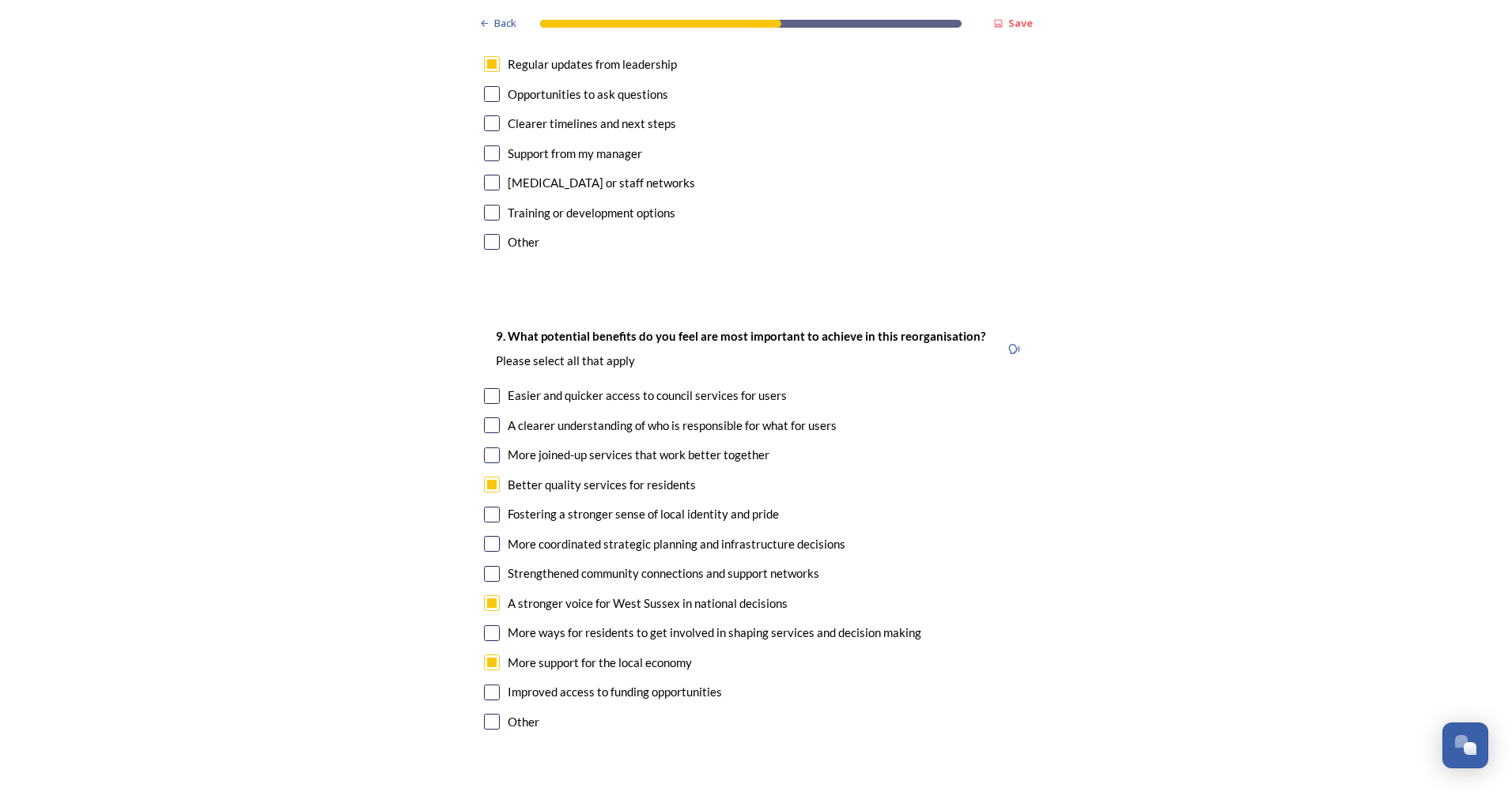
checkbox input "true"
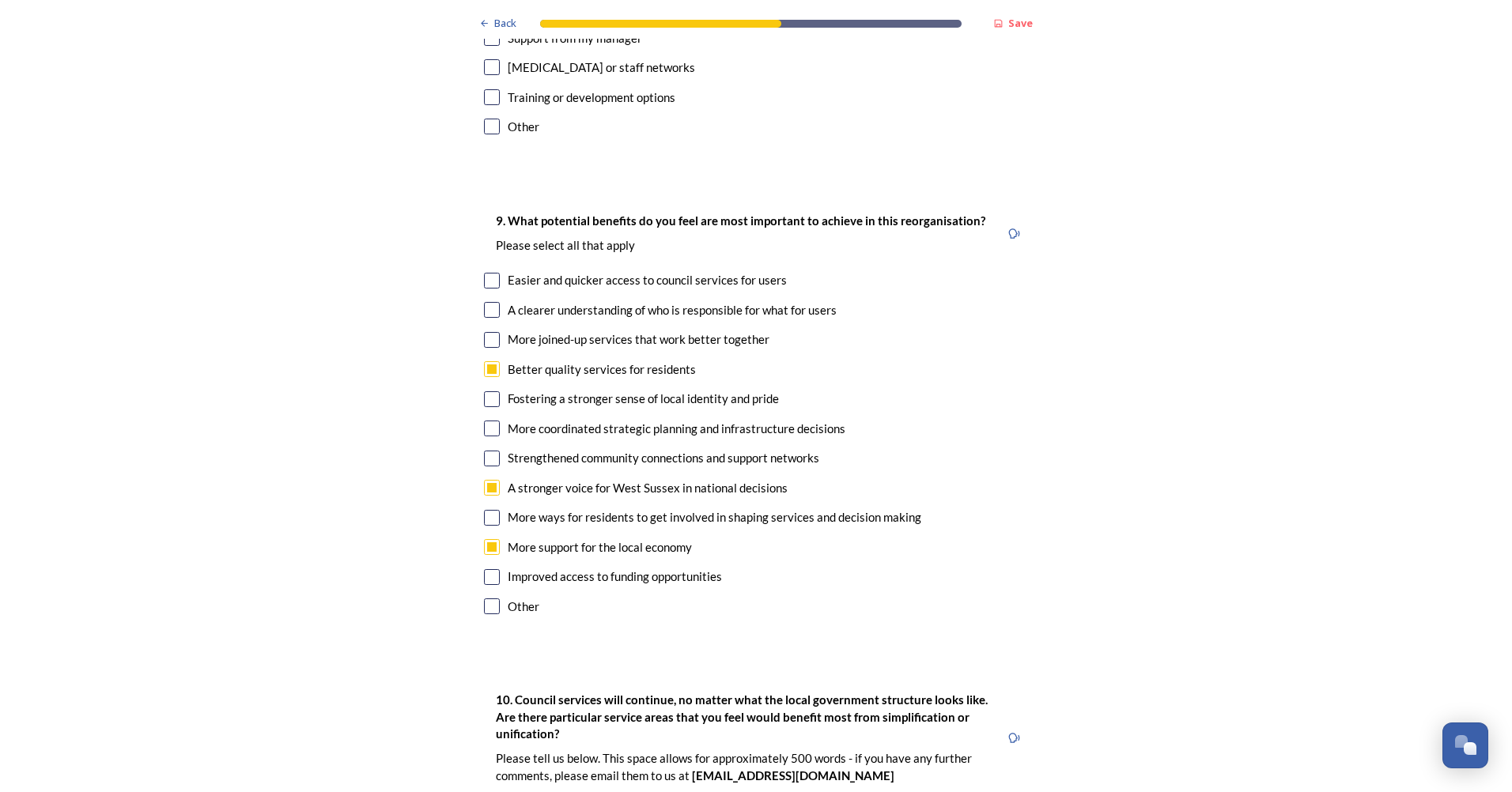
scroll to position [3872, 0]
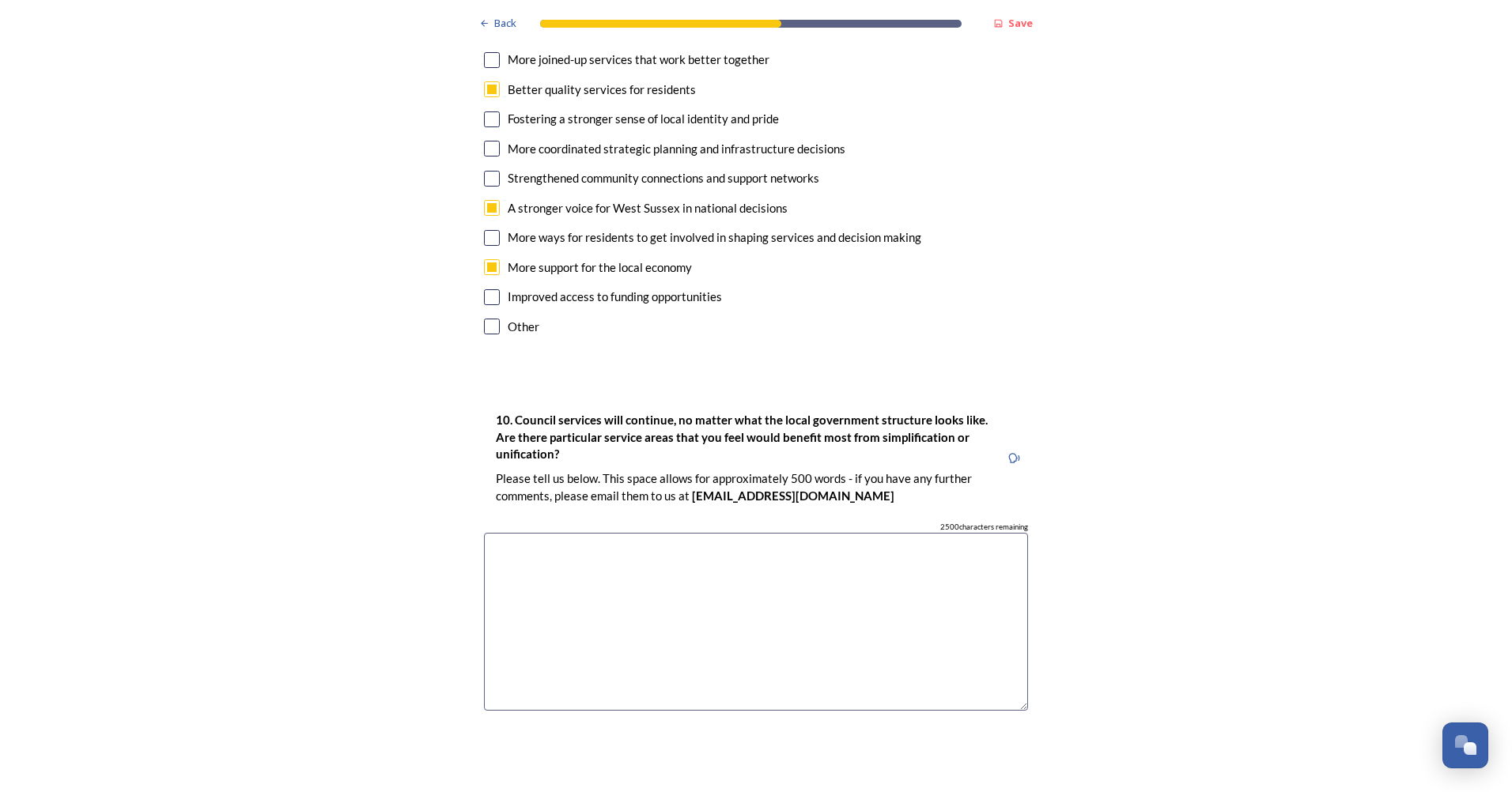
click at [670, 533] on textarea at bounding box center [756, 621] width 544 height 178
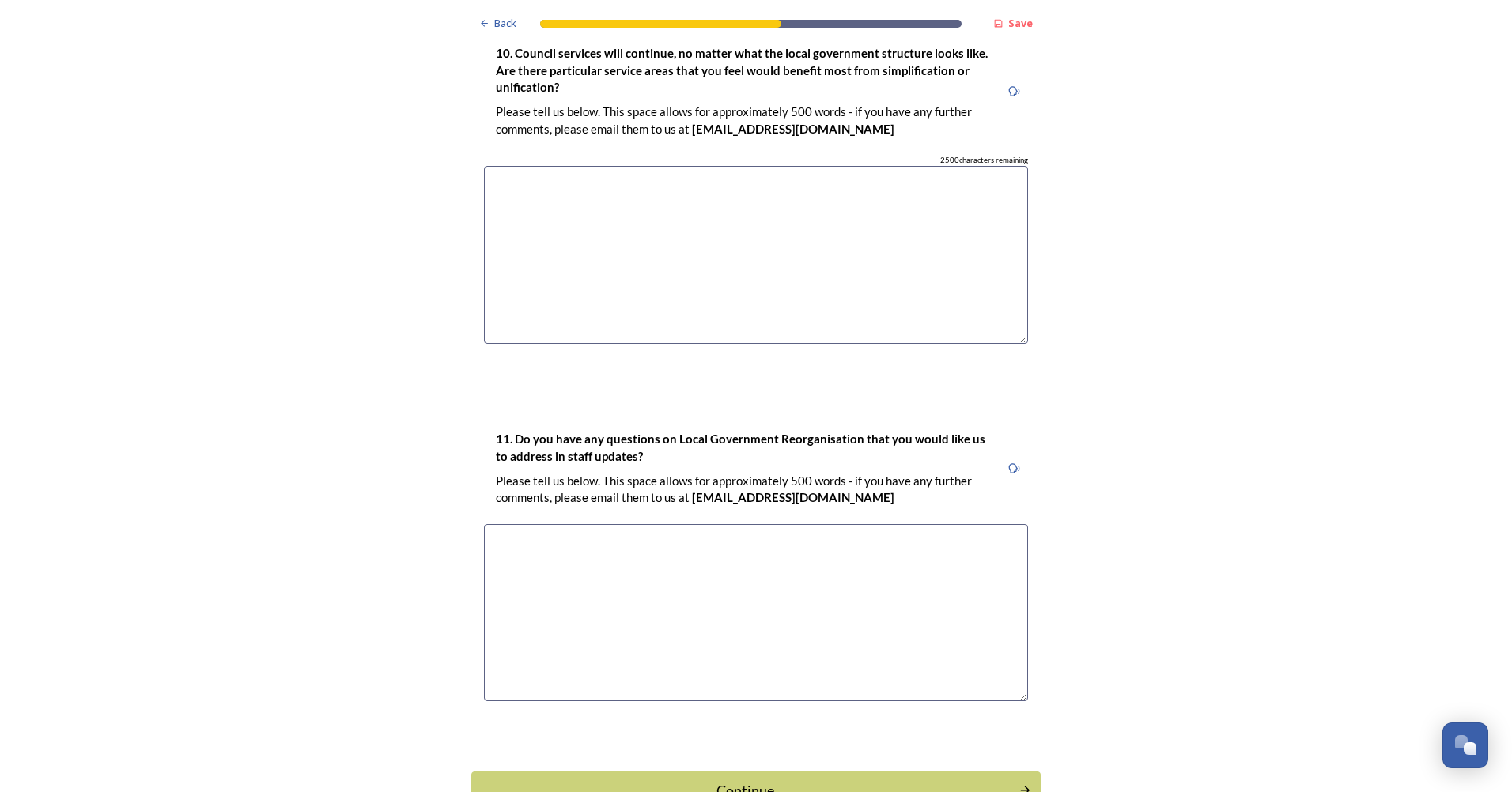
scroll to position [4302, 0]
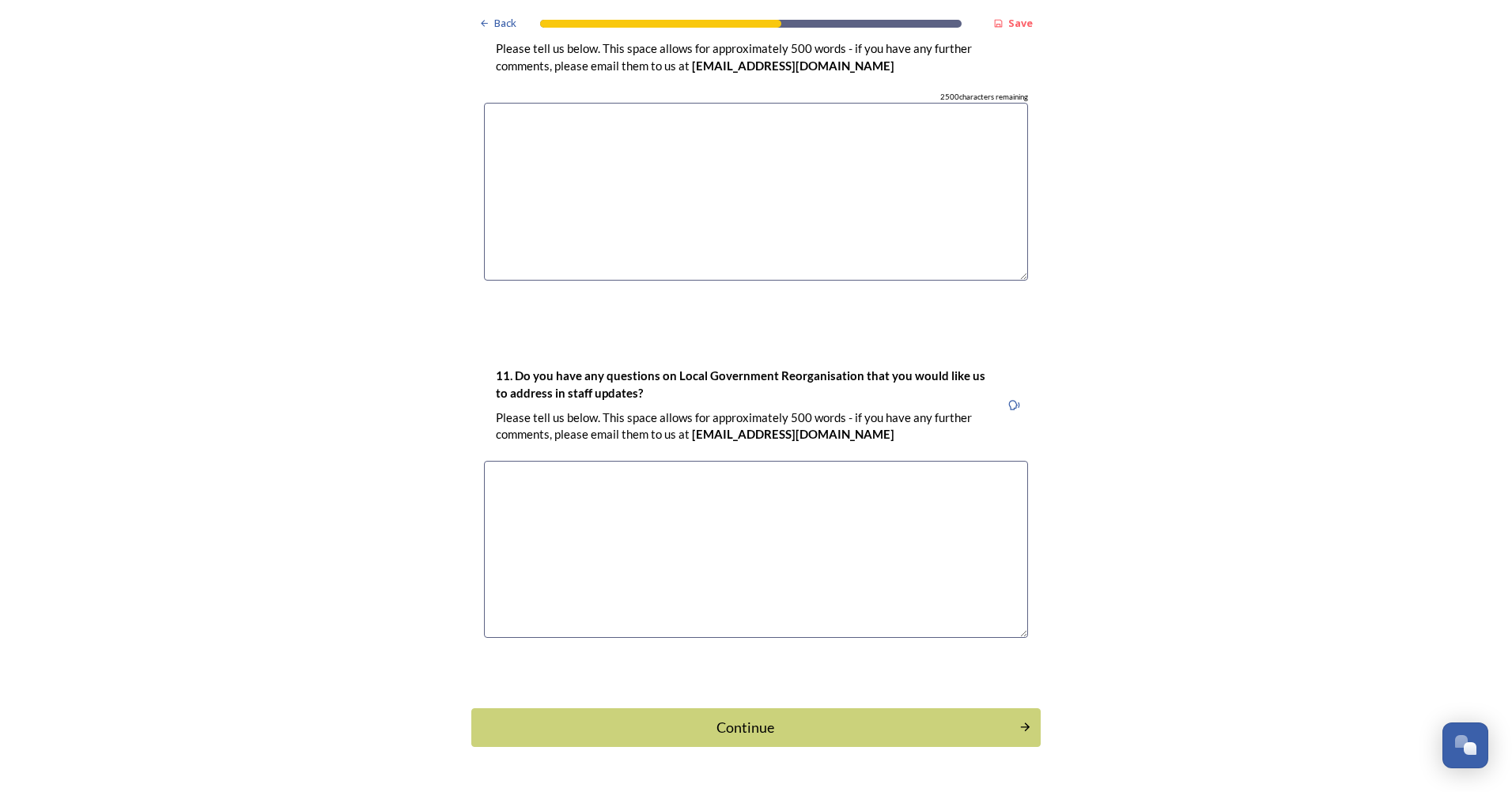
click at [652, 410] on div "11. Do you have any questions on Local Government Reorganisation that you would…" at bounding box center [756, 509] width 569 height 317
click at [647, 461] on textarea at bounding box center [756, 549] width 544 height 178
type textarea "If you could list set pros and cons of the three options and outline what it wo…"
click at [837, 717] on div "Continue" at bounding box center [745, 727] width 530 height 21
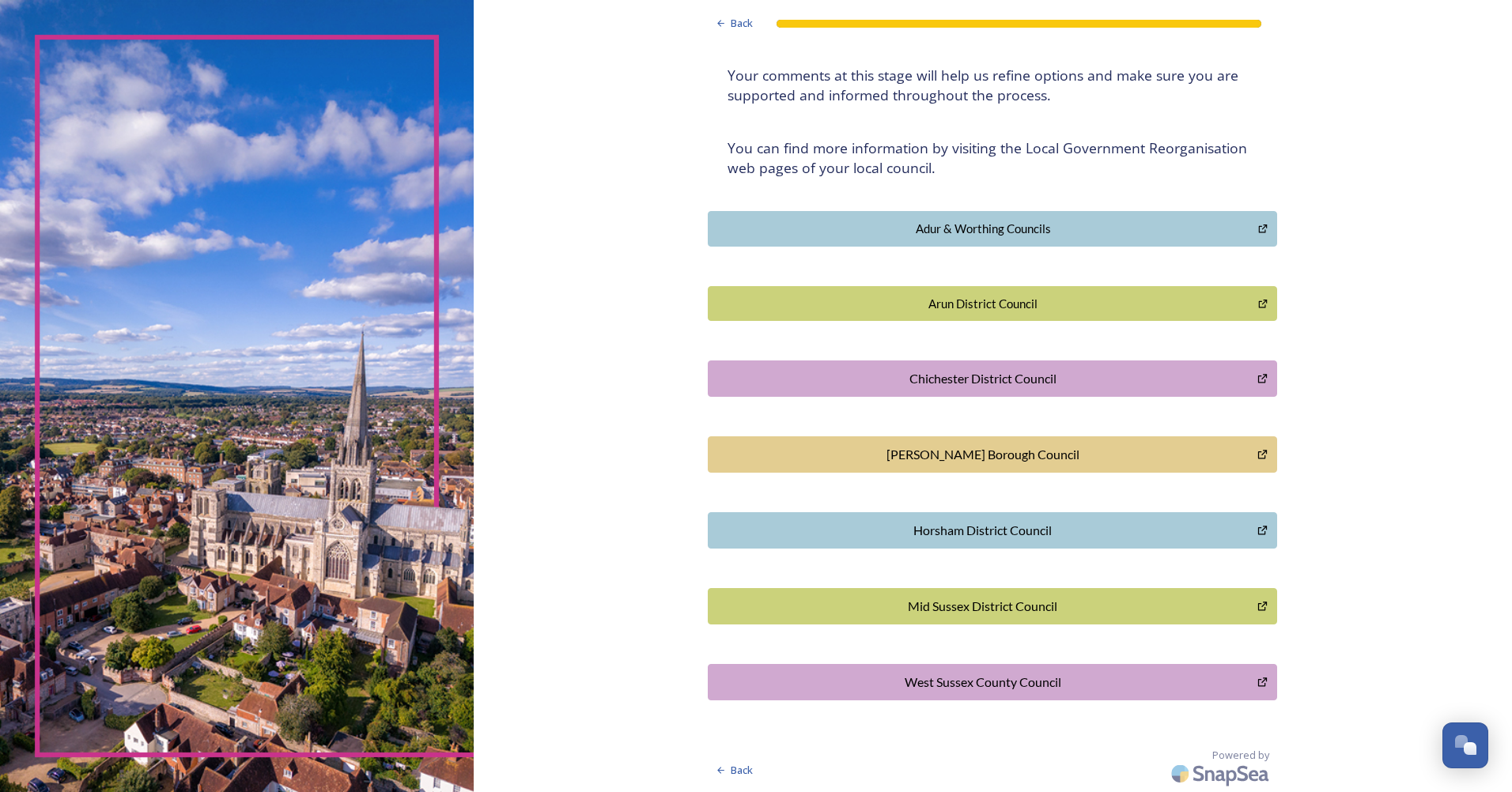
scroll to position [0, 0]
